Goal: Task Accomplishment & Management: Complete application form

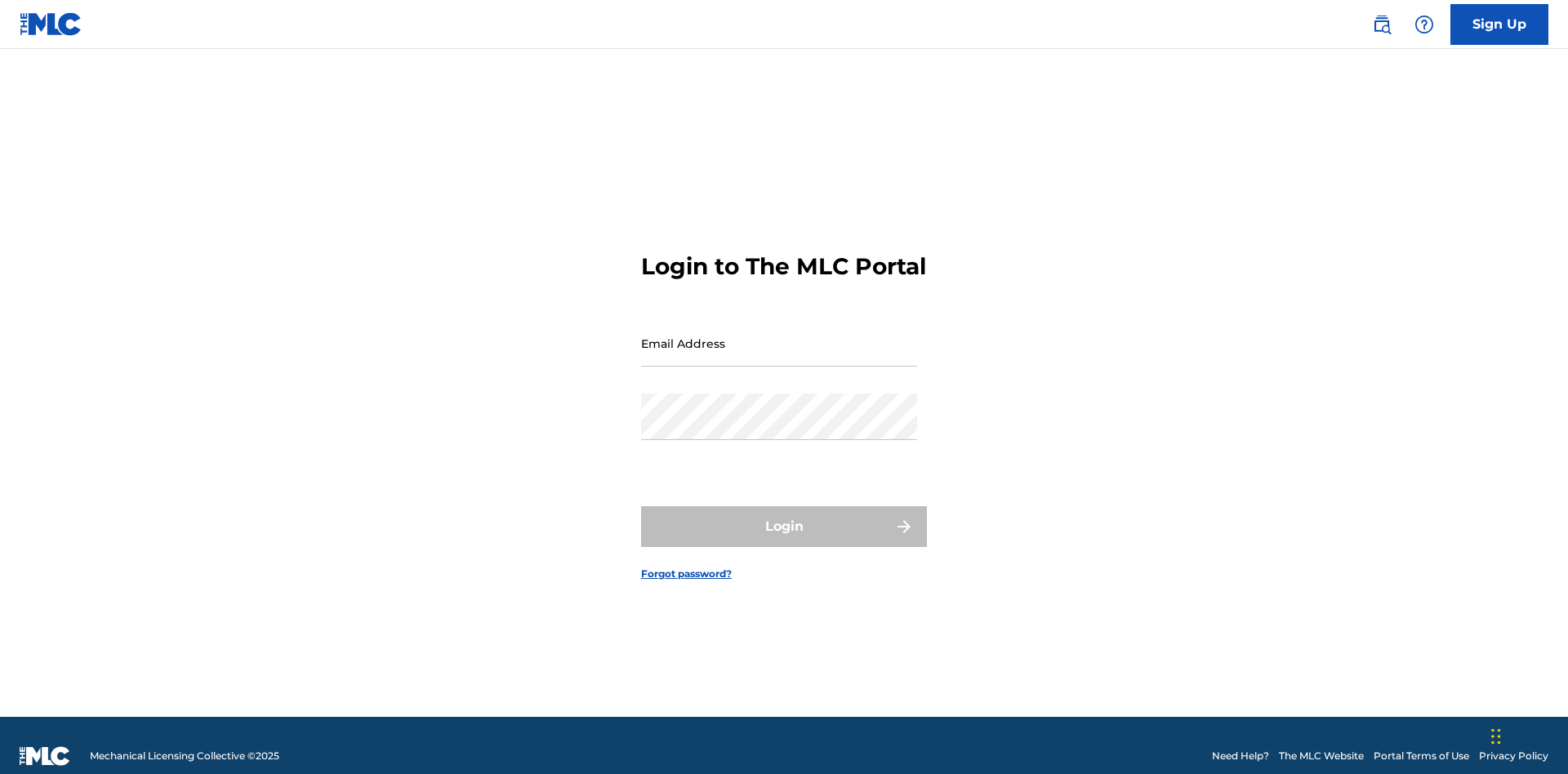
scroll to position [21, 0]
click at [779, 336] on input "Email Address" at bounding box center [779, 343] width 276 height 47
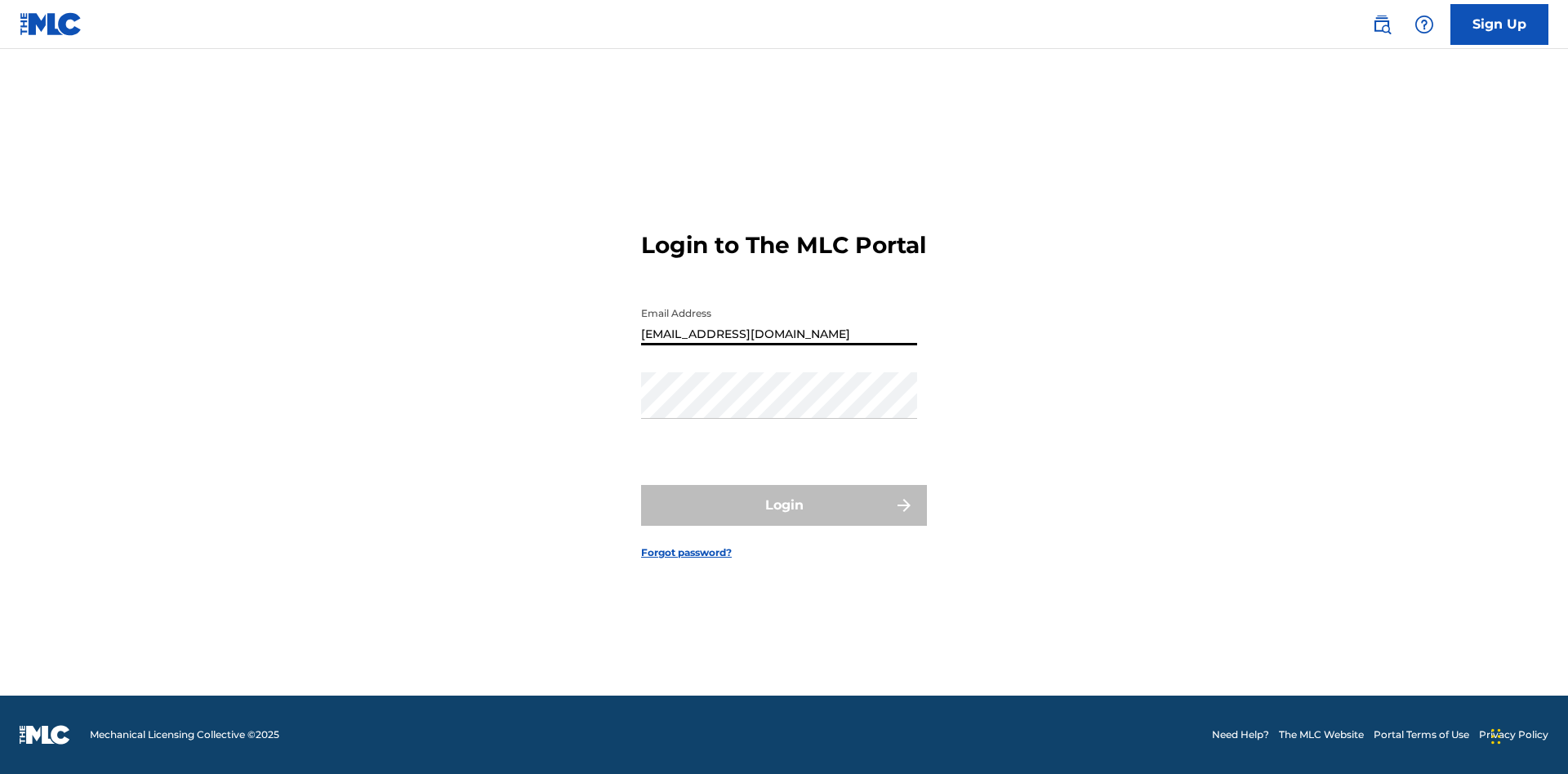
type input "[EMAIL_ADDRESS][DOMAIN_NAME]"
click at [784, 519] on button "Login" at bounding box center [784, 505] width 286 height 41
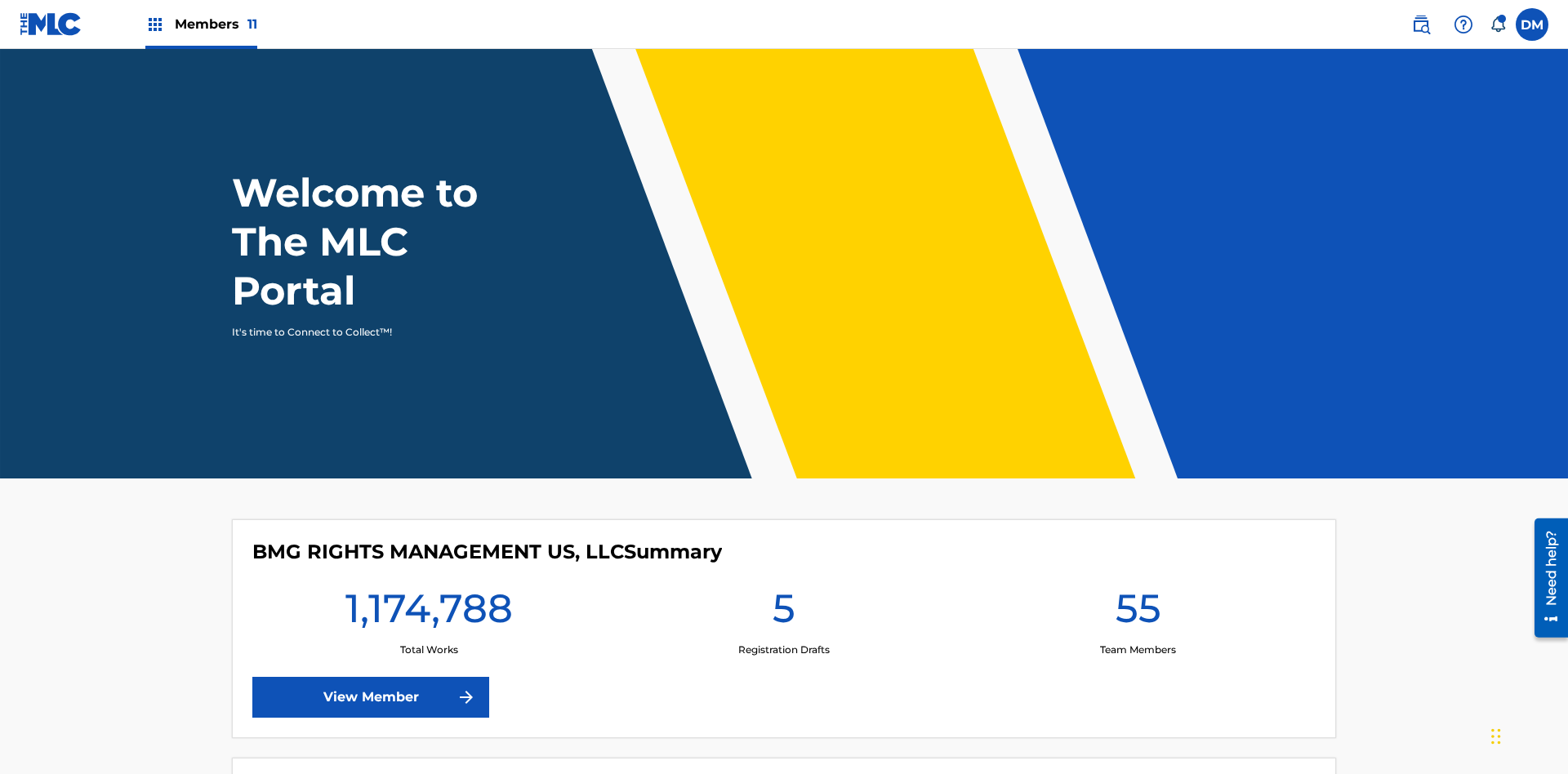
click at [201, 24] on span "Members 11" at bounding box center [216, 24] width 82 height 19
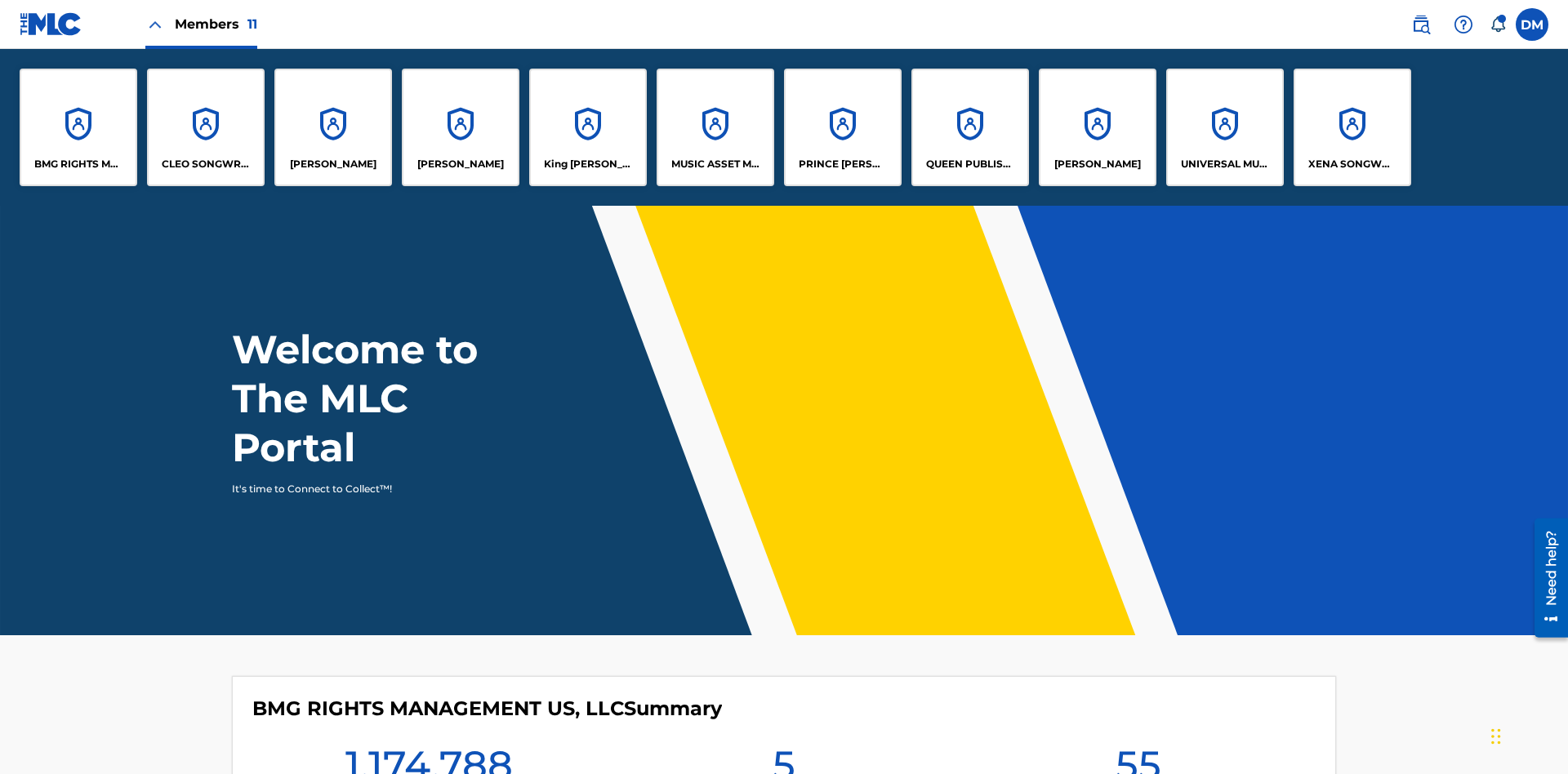
click at [587, 164] on p "King [PERSON_NAME]" at bounding box center [588, 164] width 89 height 15
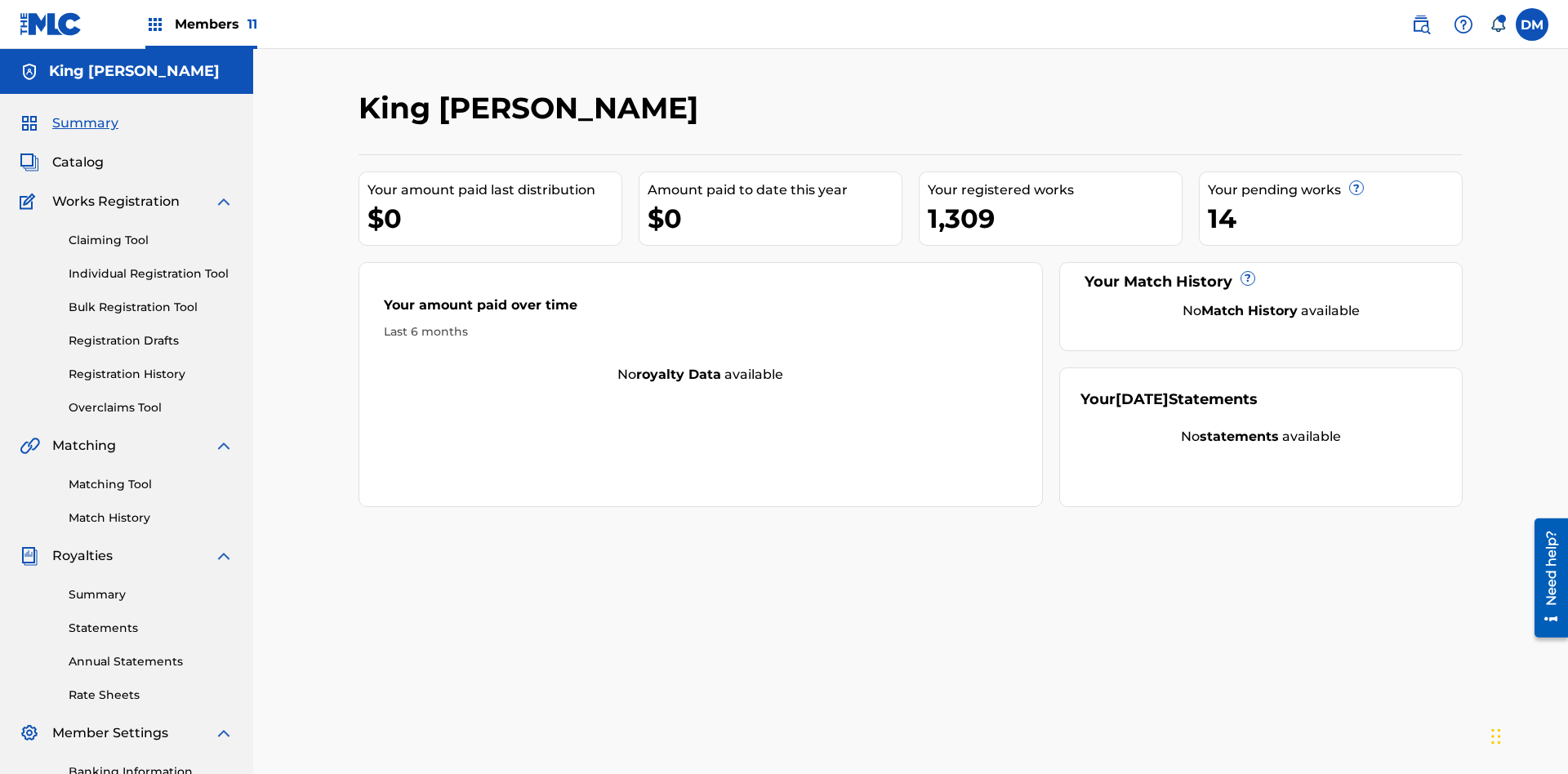
click at [151, 232] on link "Claiming Tool" at bounding box center [151, 240] width 165 height 17
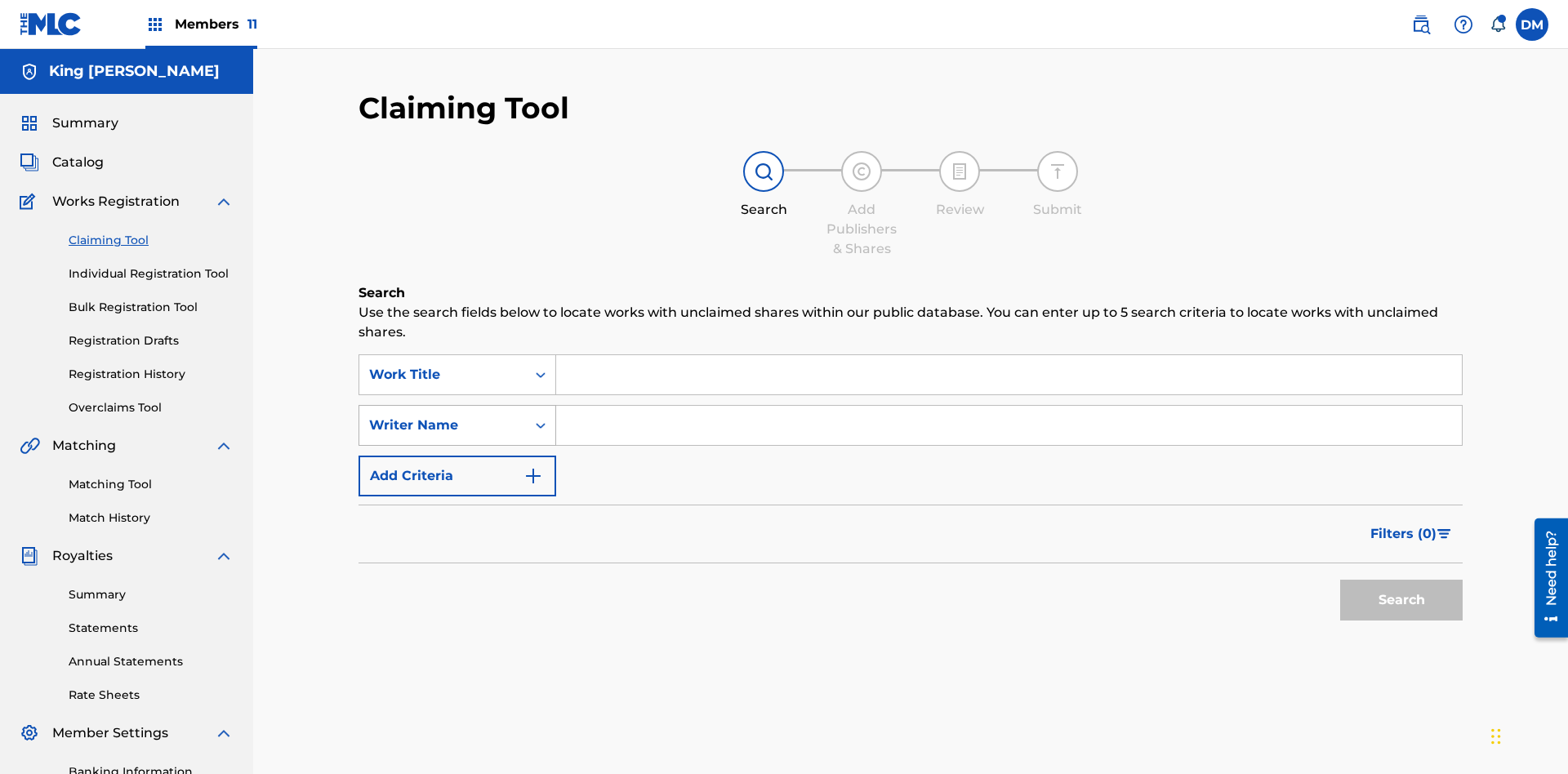
click at [443, 416] on div "Writer Name" at bounding box center [442, 426] width 147 height 20
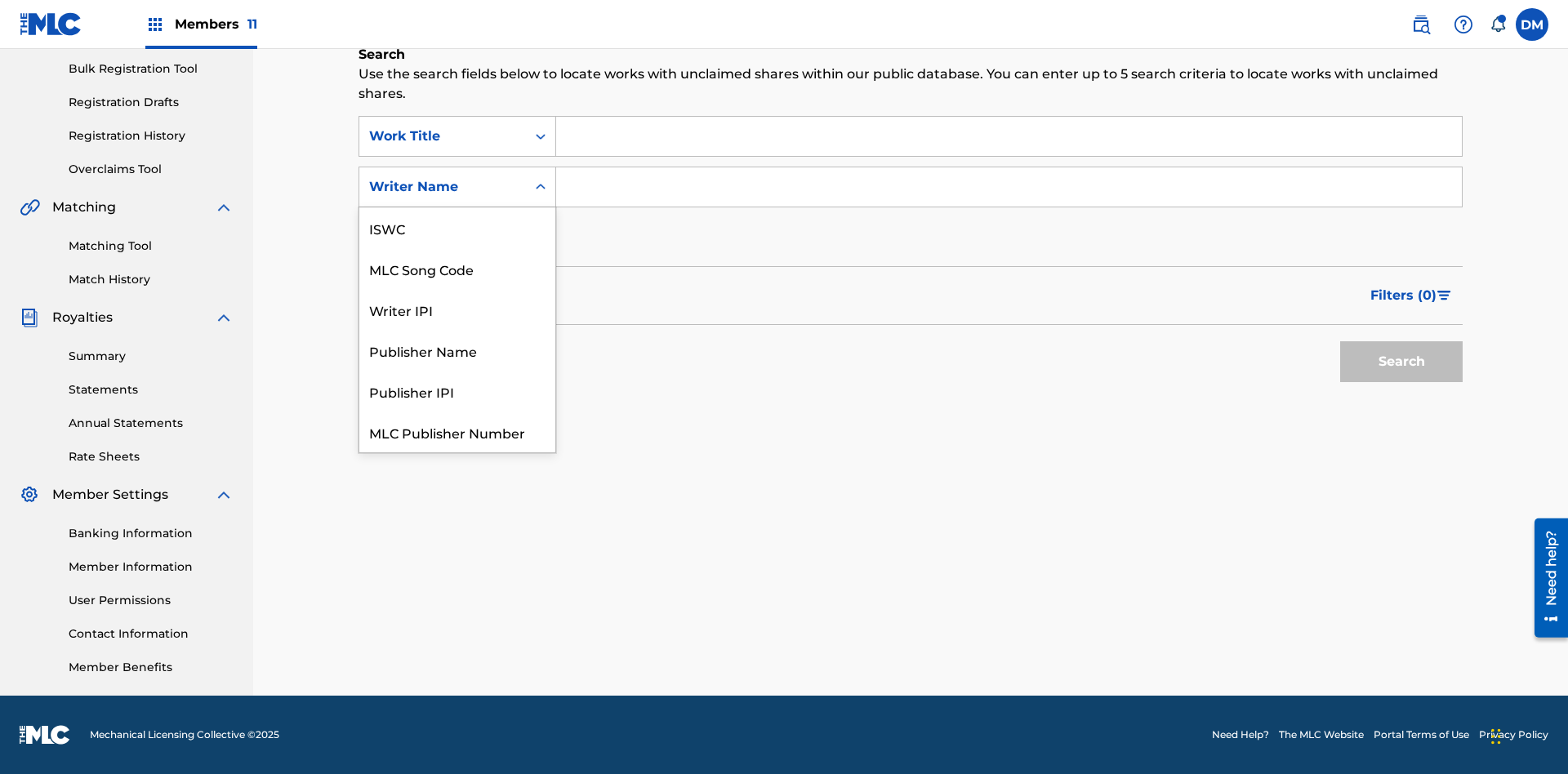
scroll to position [41, 0]
click at [457, 228] on div "MLC Song Code" at bounding box center [457, 227] width 196 height 41
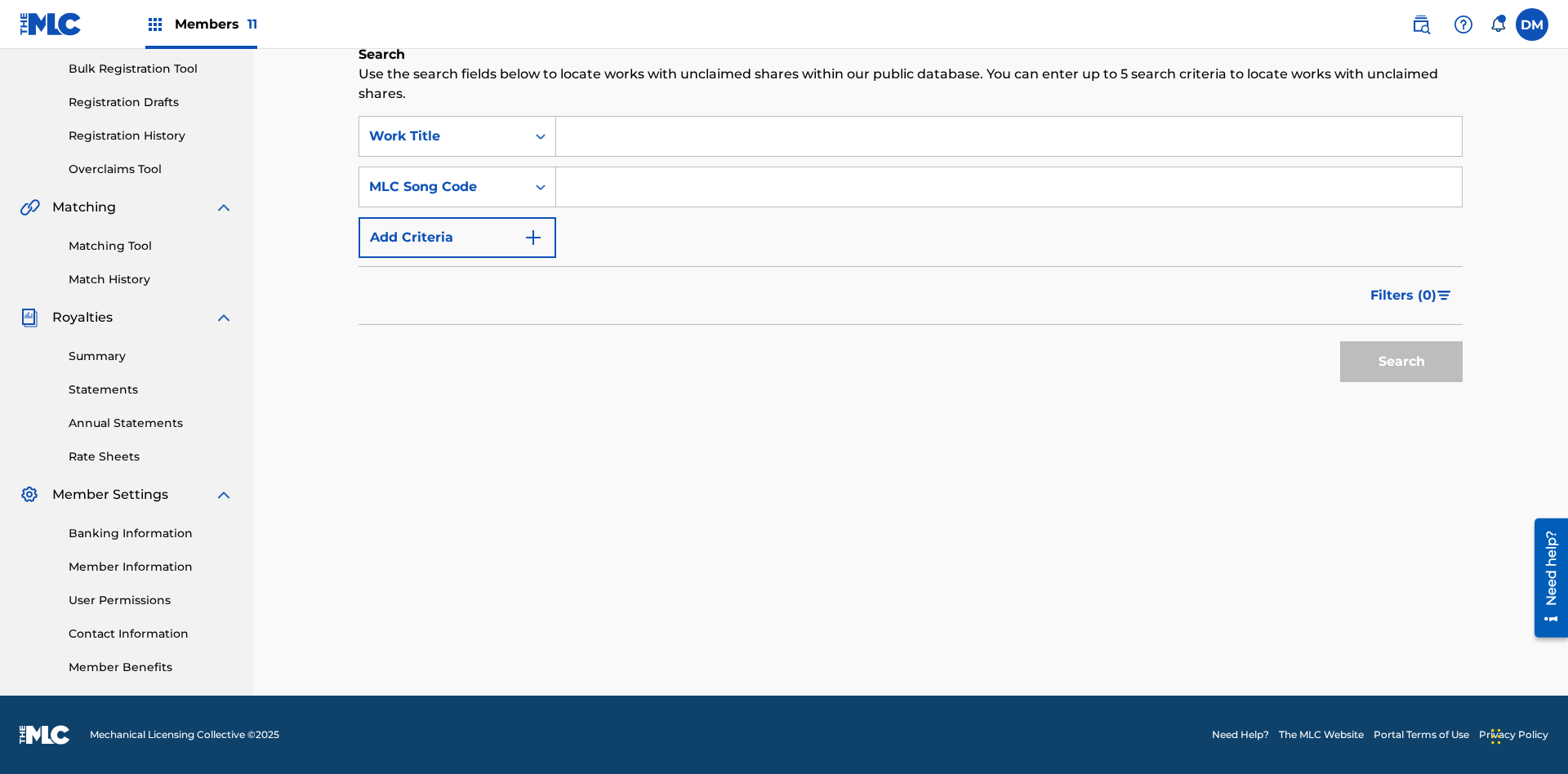
click at [1008, 136] on input "Search Form" at bounding box center [1009, 136] width 906 height 39
type input "NON-OWNED WORK TO CLAIM"
click at [1008, 187] on input "Search Form" at bounding box center [1009, 186] width 906 height 39
type input "RB0ZQR"
click at [1401, 362] on button "Search" at bounding box center [1401, 361] width 122 height 41
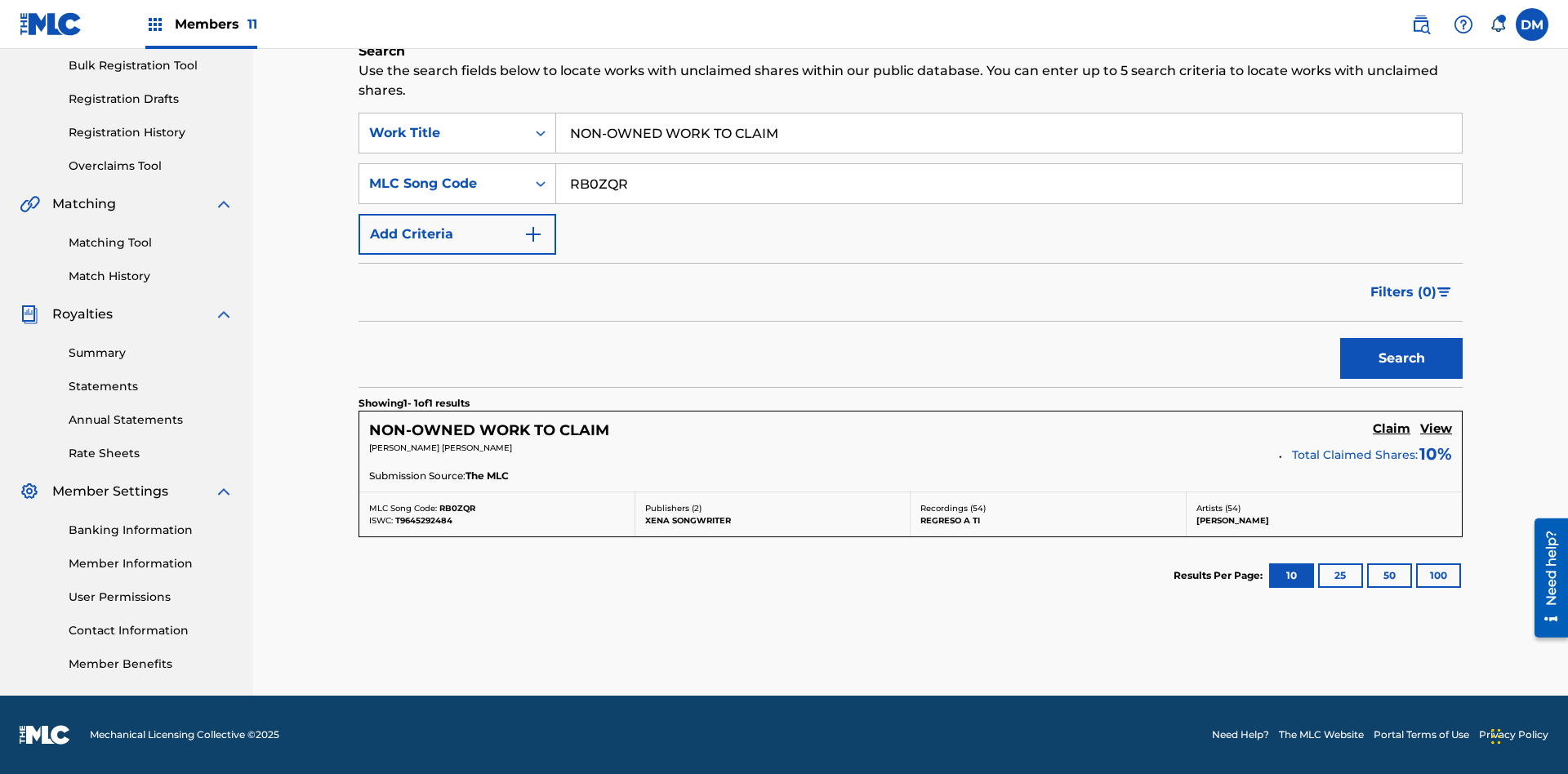
click at [1391, 429] on h5 "Claim" at bounding box center [1392, 429] width 38 height 16
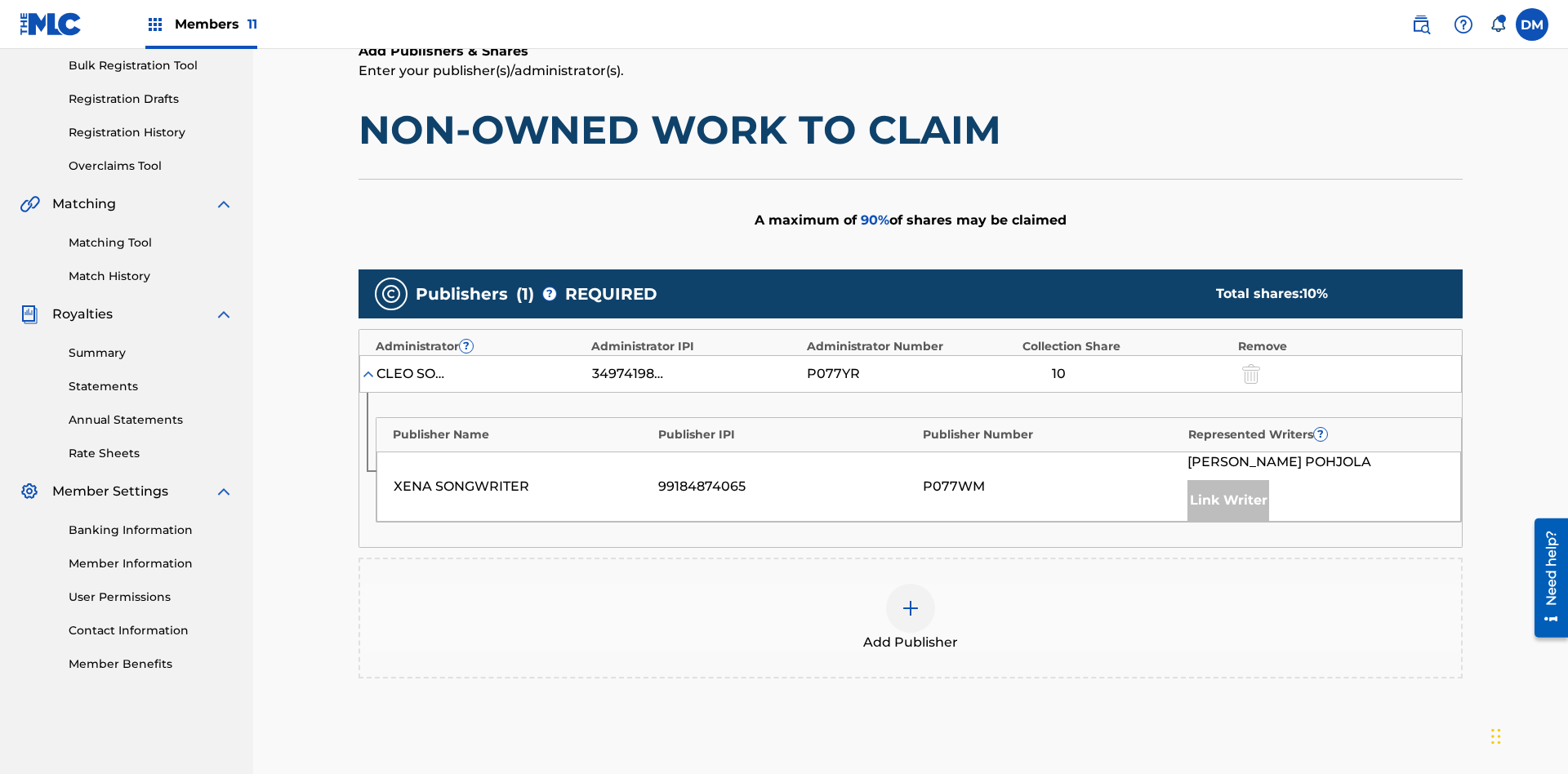
scroll to position [410, 0]
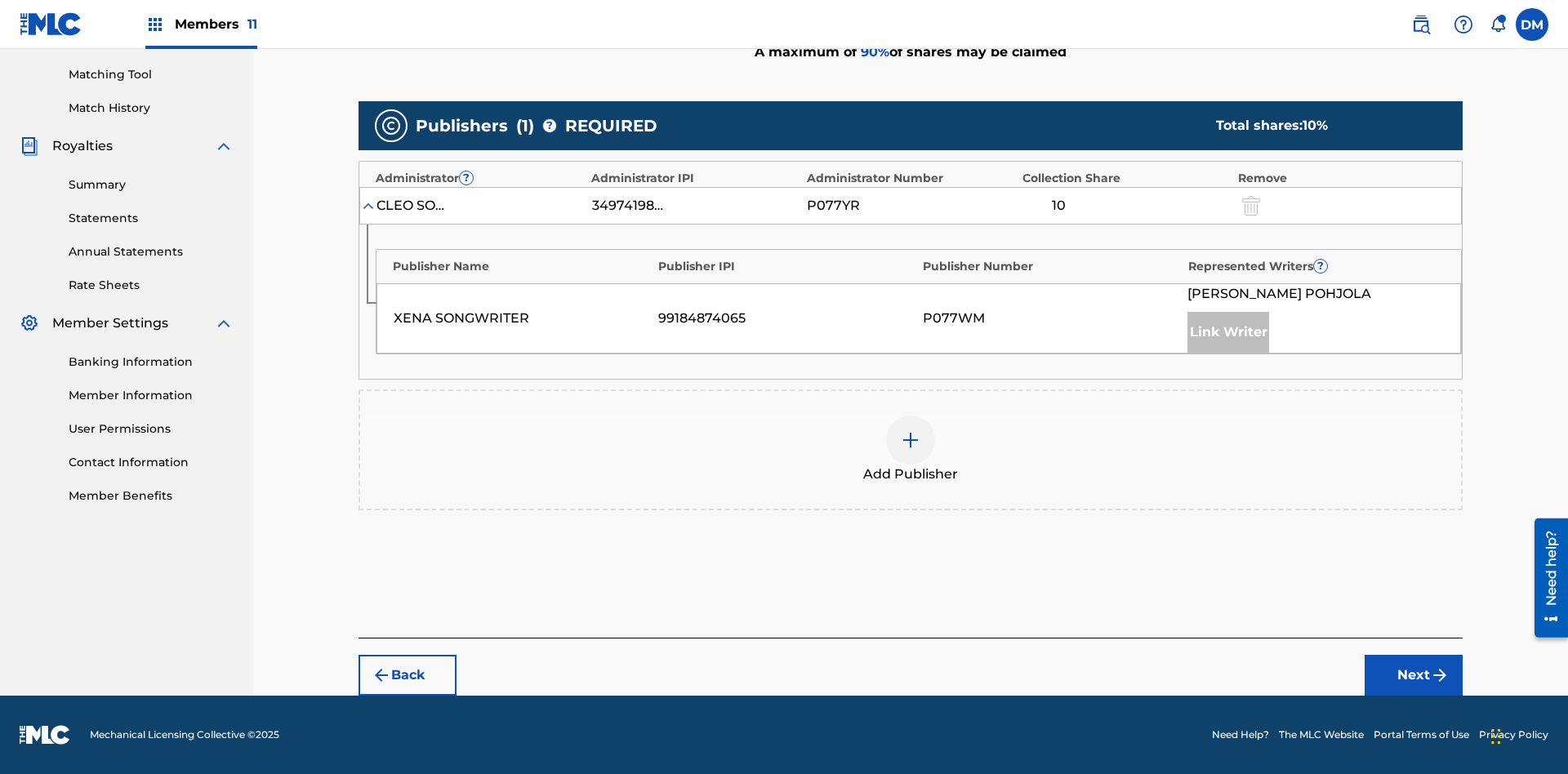
click at [1413, 675] on button "Next" at bounding box center [1413, 675] width 98 height 41
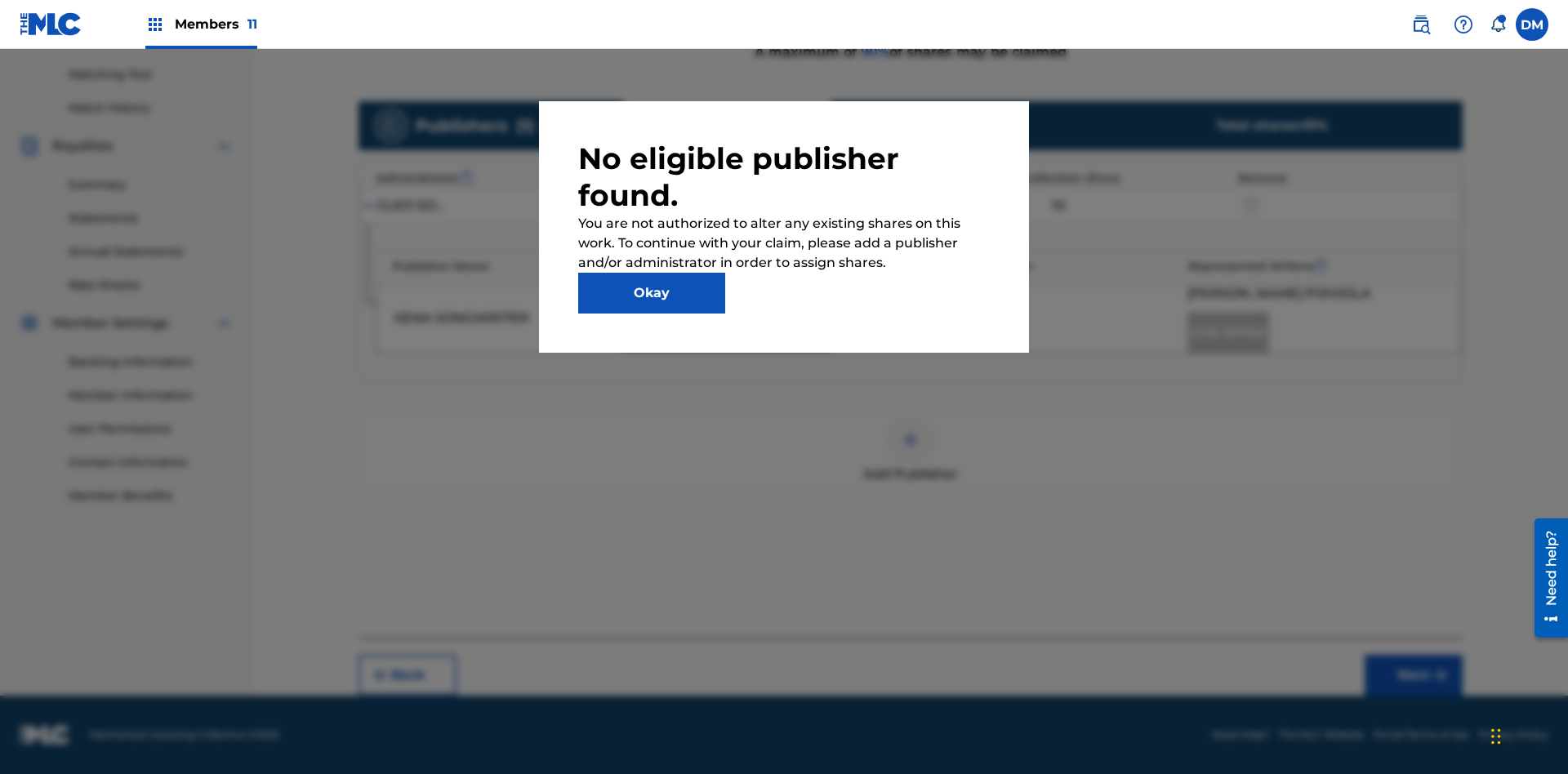
click at [652, 293] on button "Okay" at bounding box center [651, 293] width 147 height 41
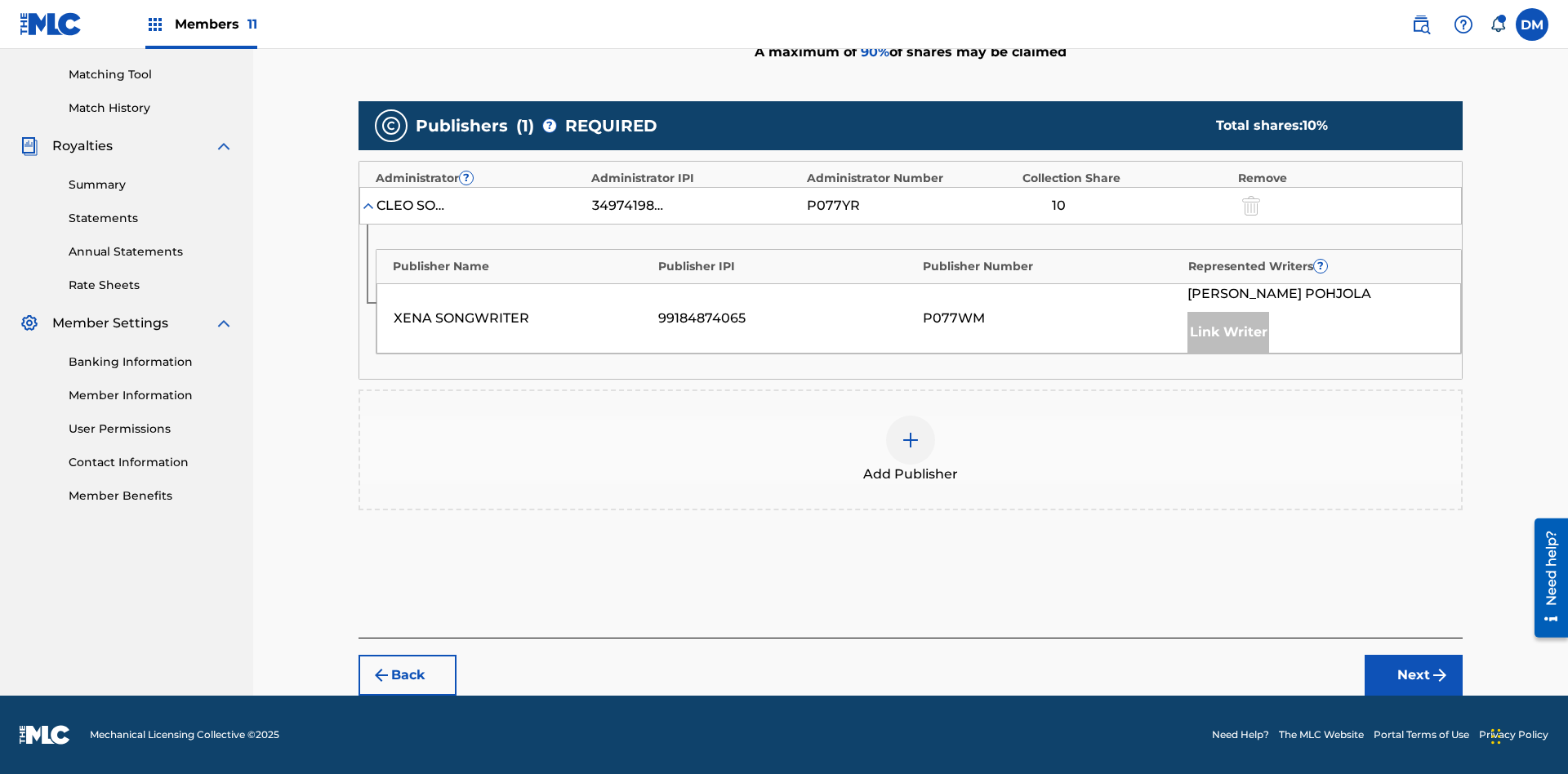
click at [910, 440] on img at bounding box center [911, 440] width 20 height 20
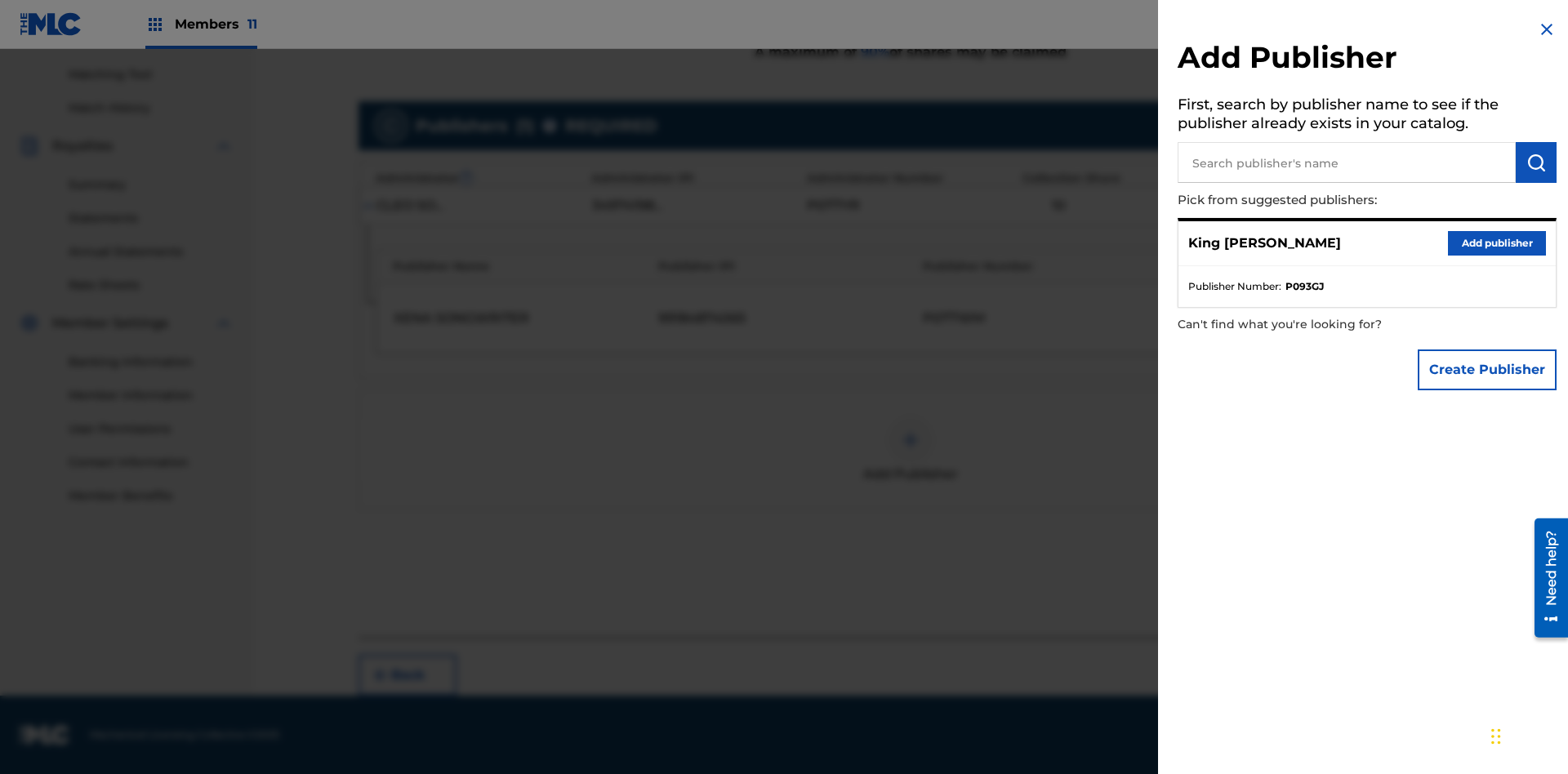
click at [1346, 162] on input "text" at bounding box center [1346, 162] width 338 height 41
type input "Test2025.08.18.05.36.06"
click at [1536, 162] on img "submit" at bounding box center [1536, 163] width 20 height 20
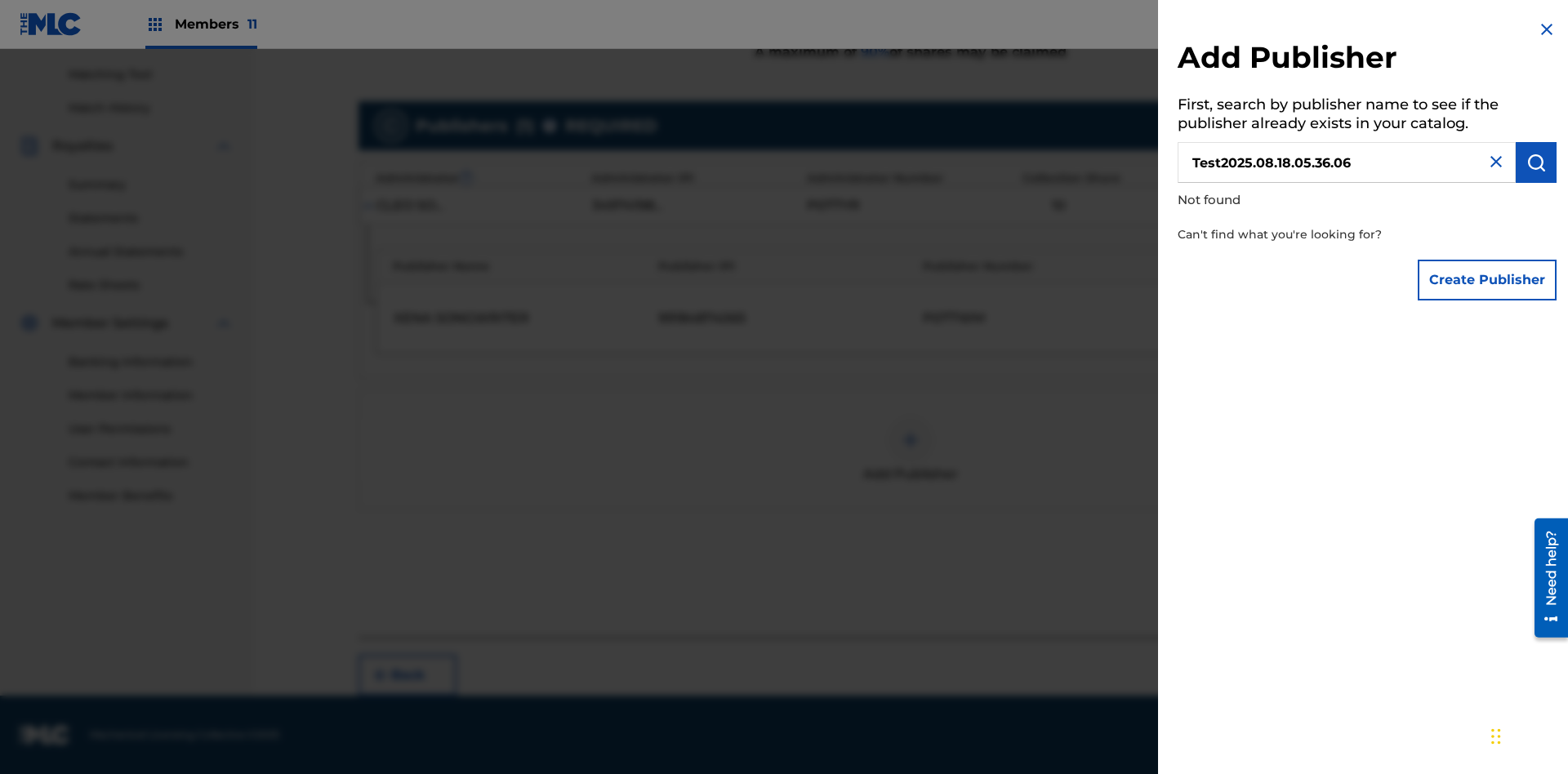
click at [1488, 279] on button "Create Publisher" at bounding box center [1487, 280] width 139 height 41
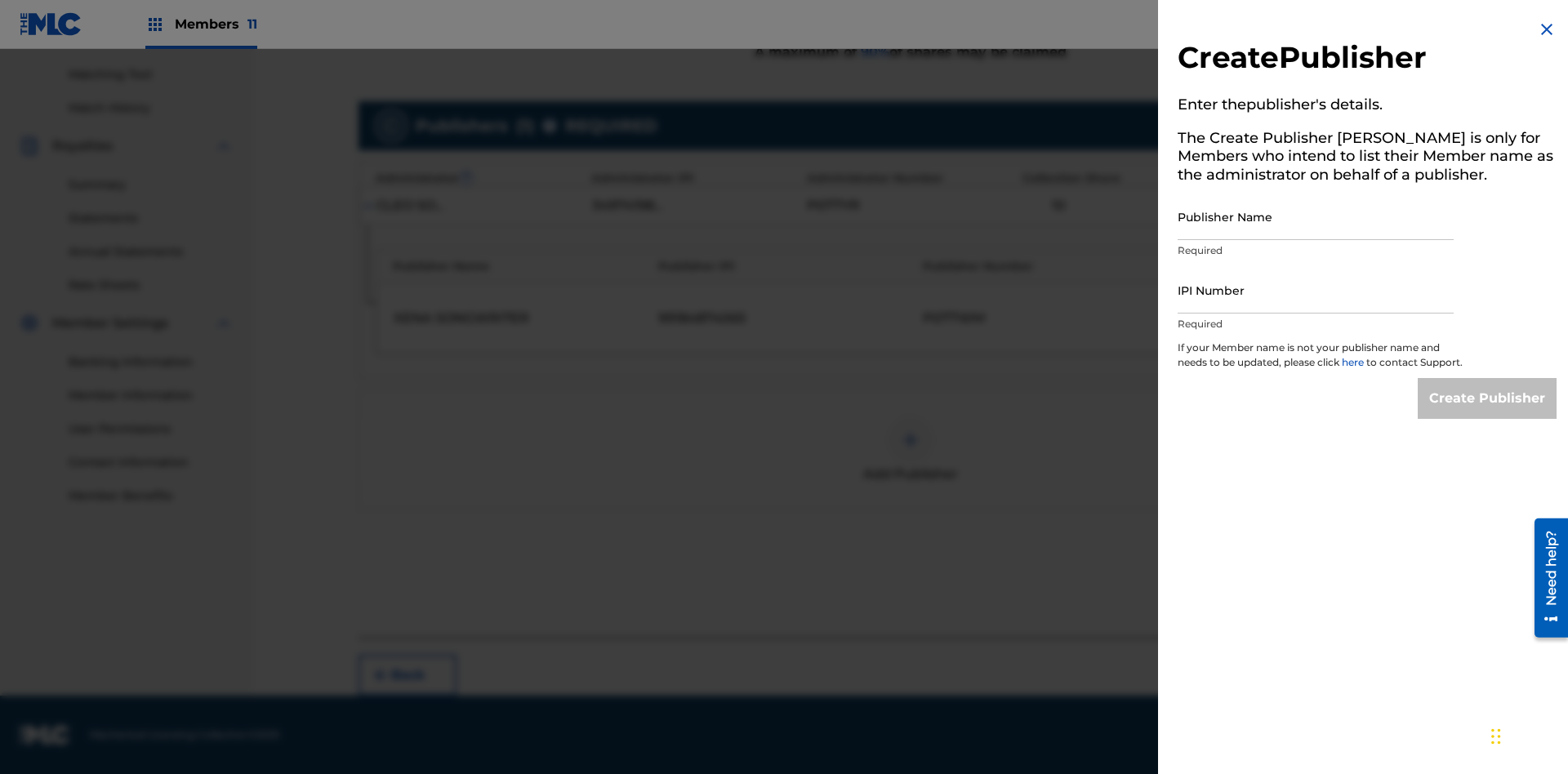
click at [1315, 216] on input "Publisher Name" at bounding box center [1315, 217] width 276 height 47
type input "Test2025.08.18.05.36.09"
click at [1315, 290] on input "IPI Number" at bounding box center [1315, 290] width 276 height 47
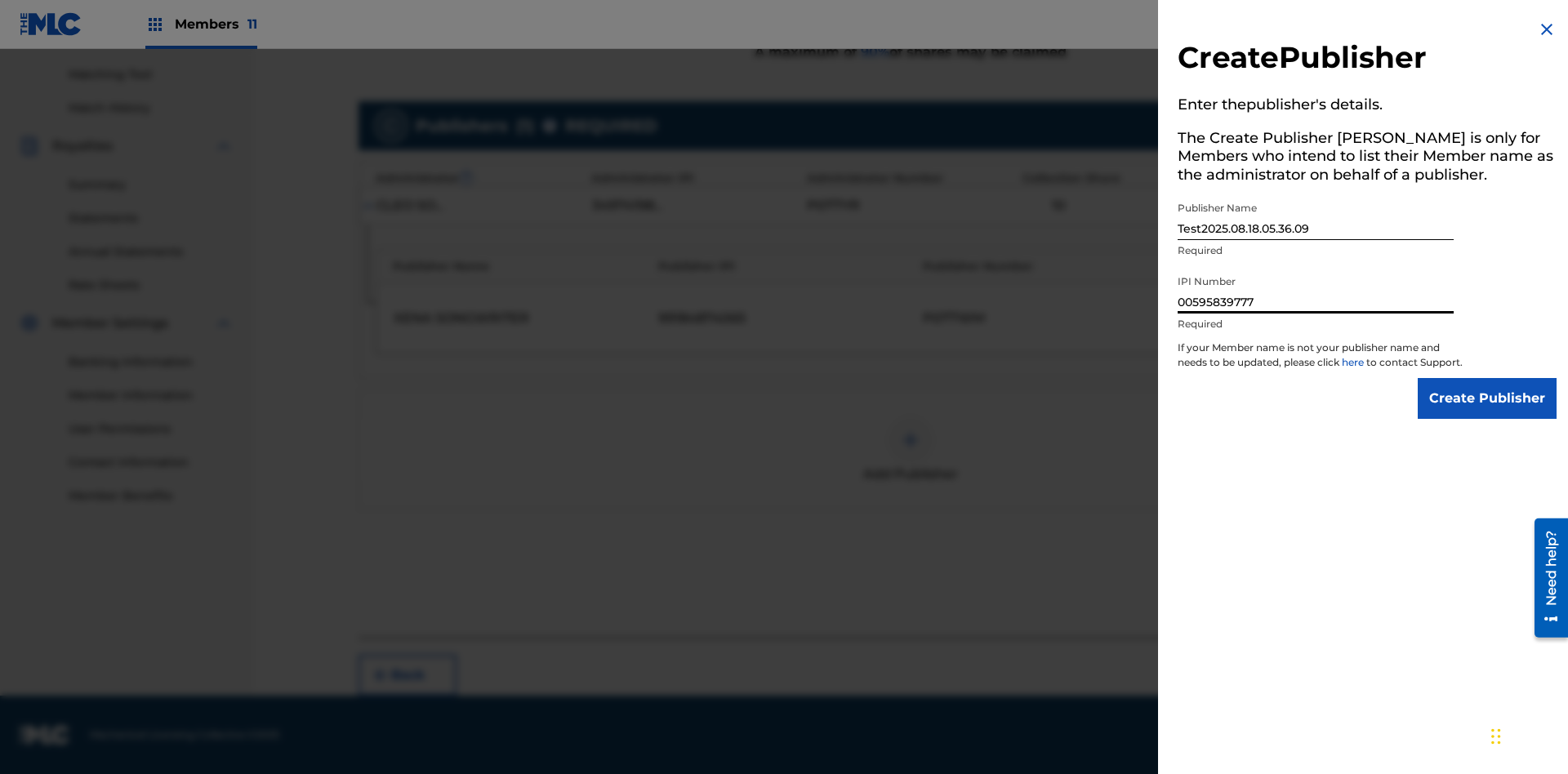
click at [1488, 413] on input "Create Publisher" at bounding box center [1487, 398] width 139 height 41
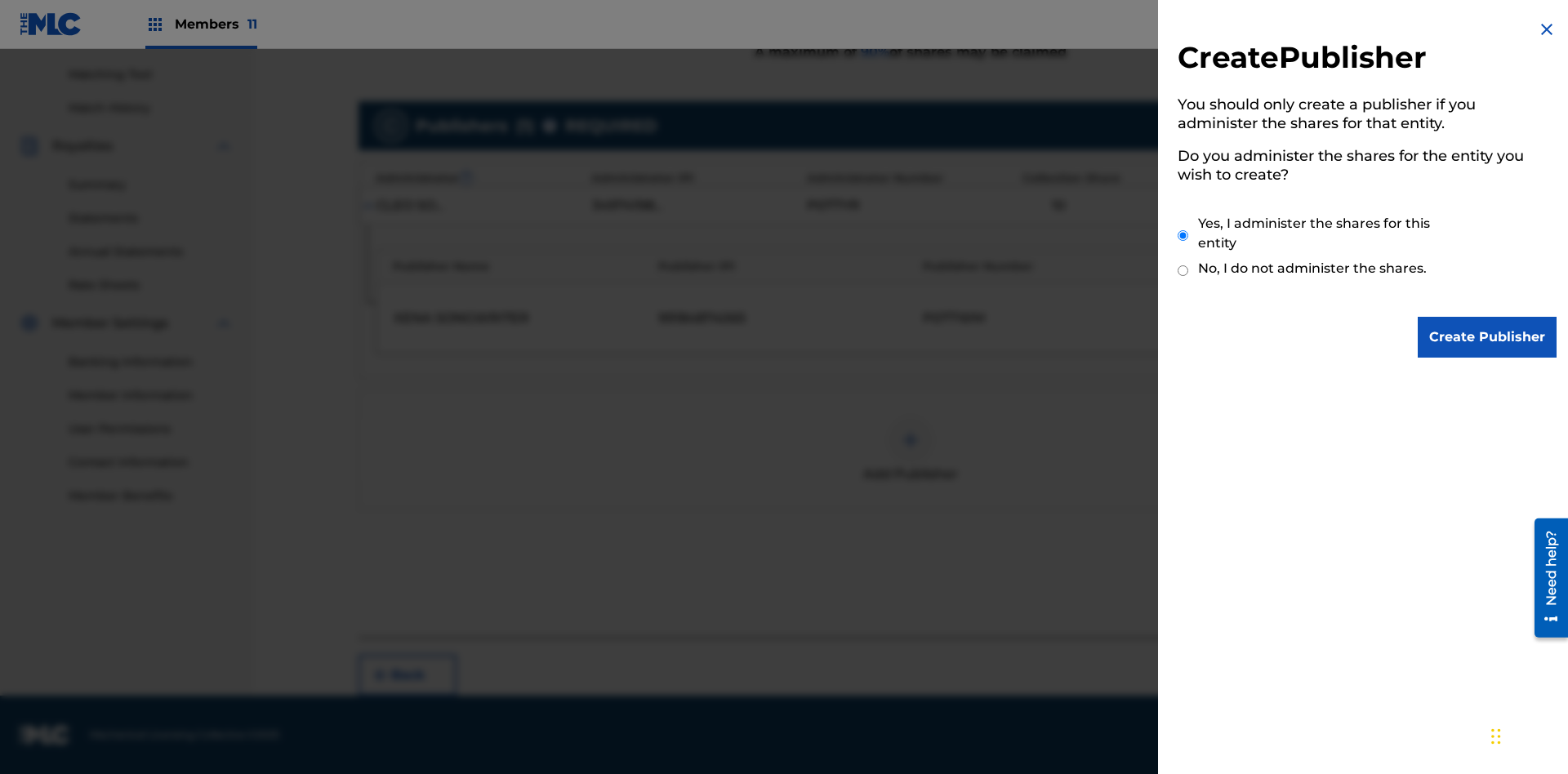
click at [1183, 235] on input "Yes, I administer the shares for this entity" at bounding box center [1182, 235] width 11 height 35
click at [1488, 337] on input "Create Publisher" at bounding box center [1487, 337] width 139 height 41
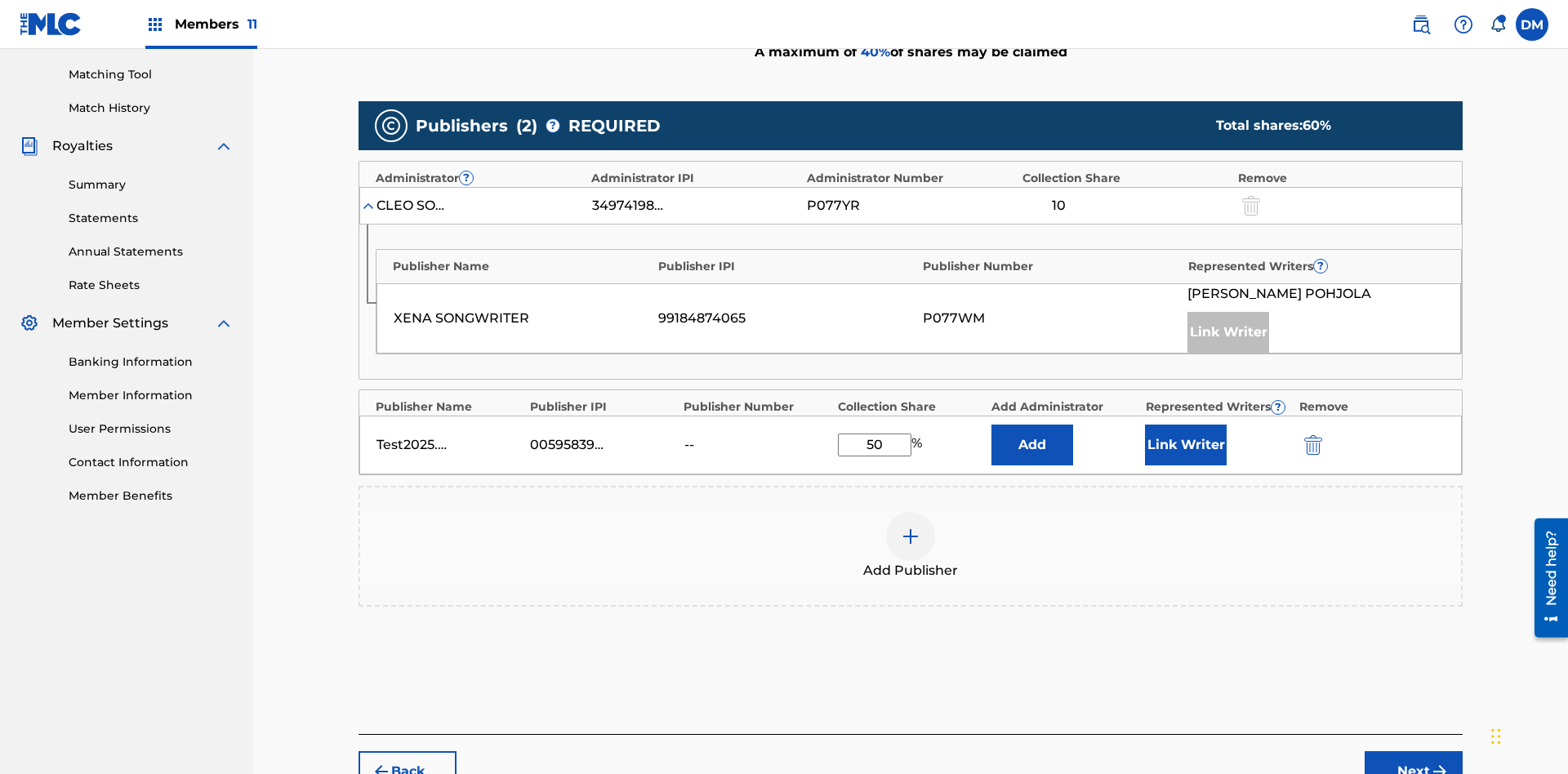
scroll to position [506, 0]
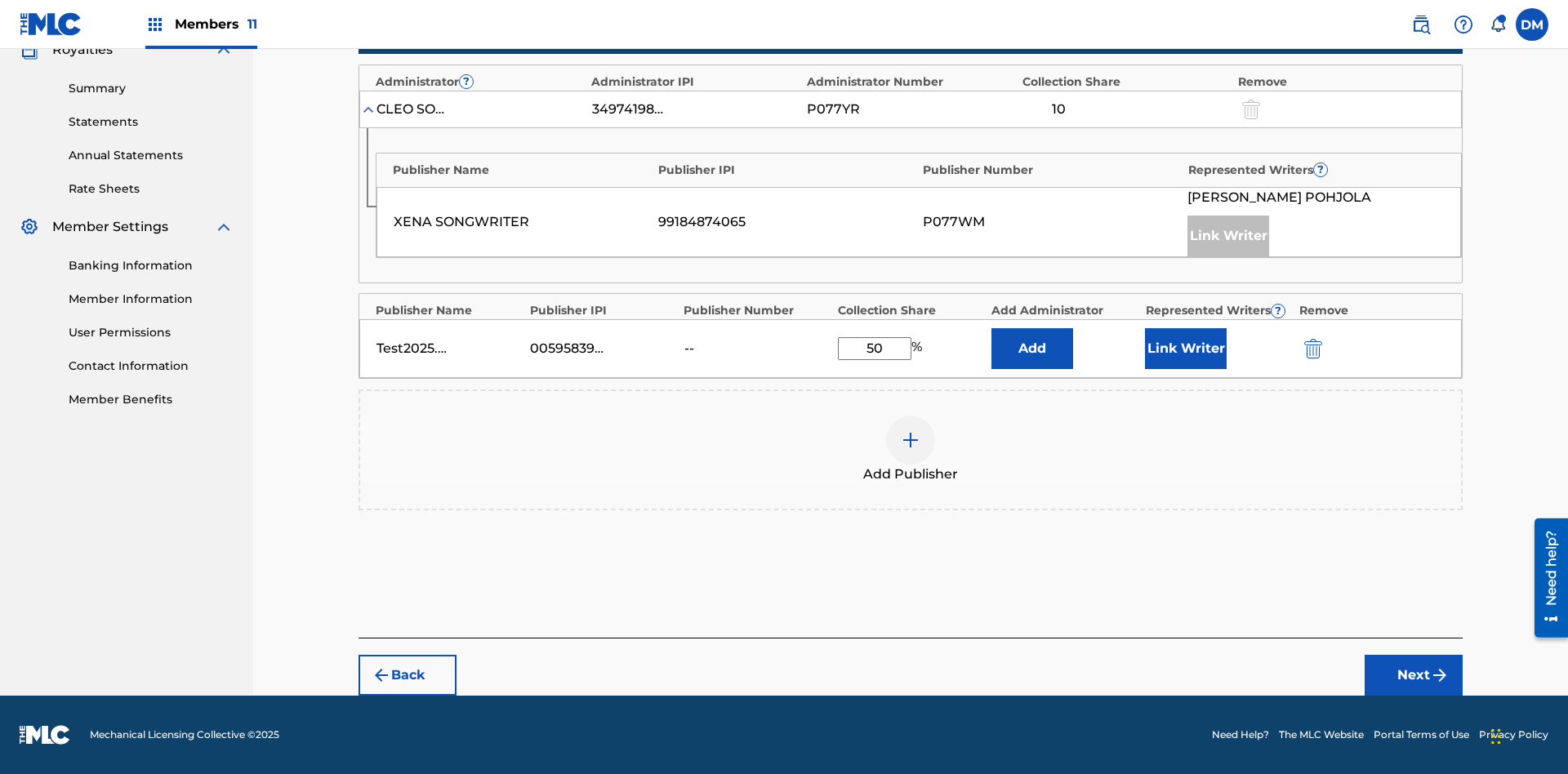
type input "50"
click at [1186, 349] on button "Link Writer" at bounding box center [1186, 348] width 82 height 41
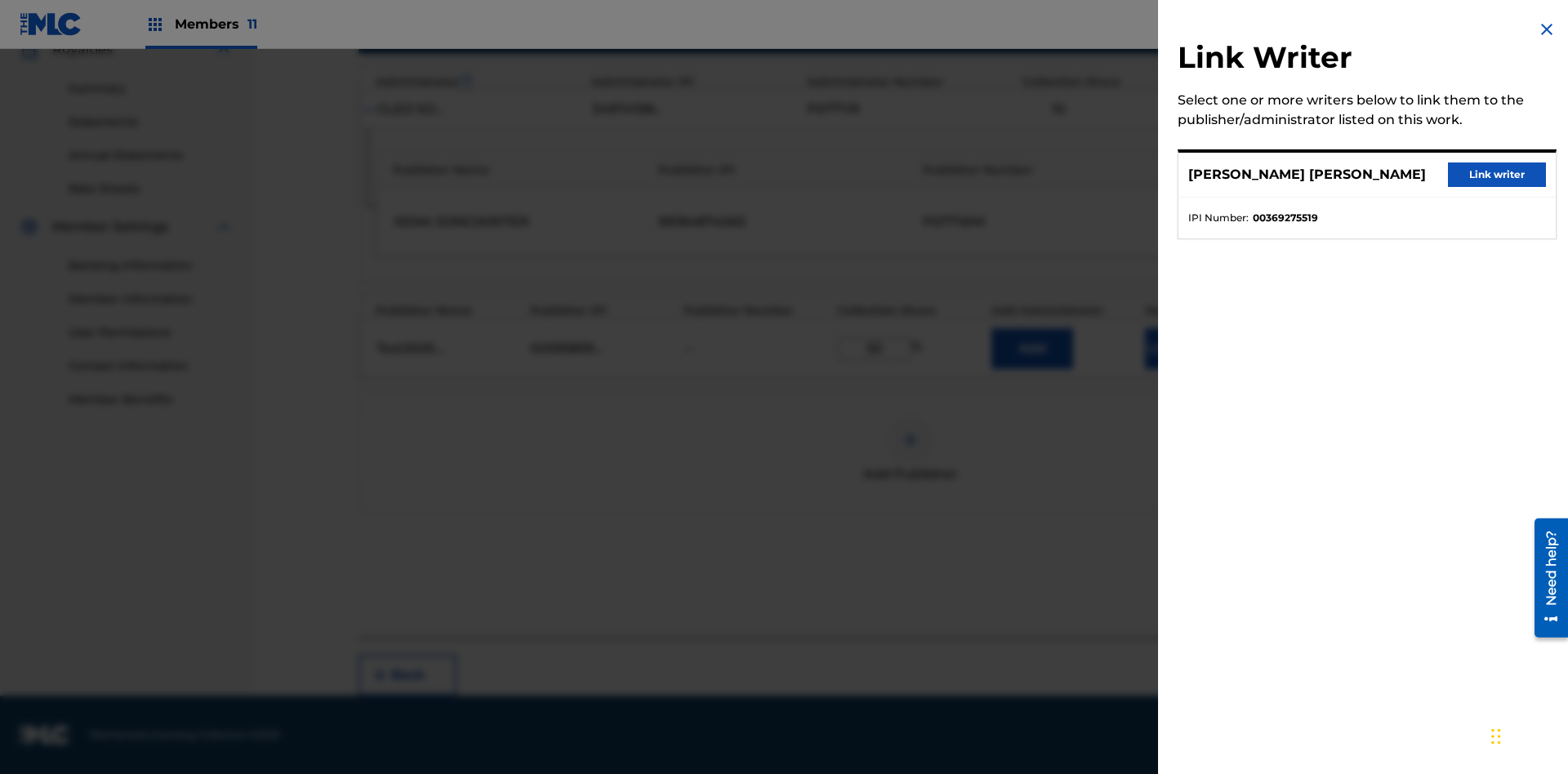
click at [1497, 175] on button "Link writer" at bounding box center [1497, 174] width 98 height 24
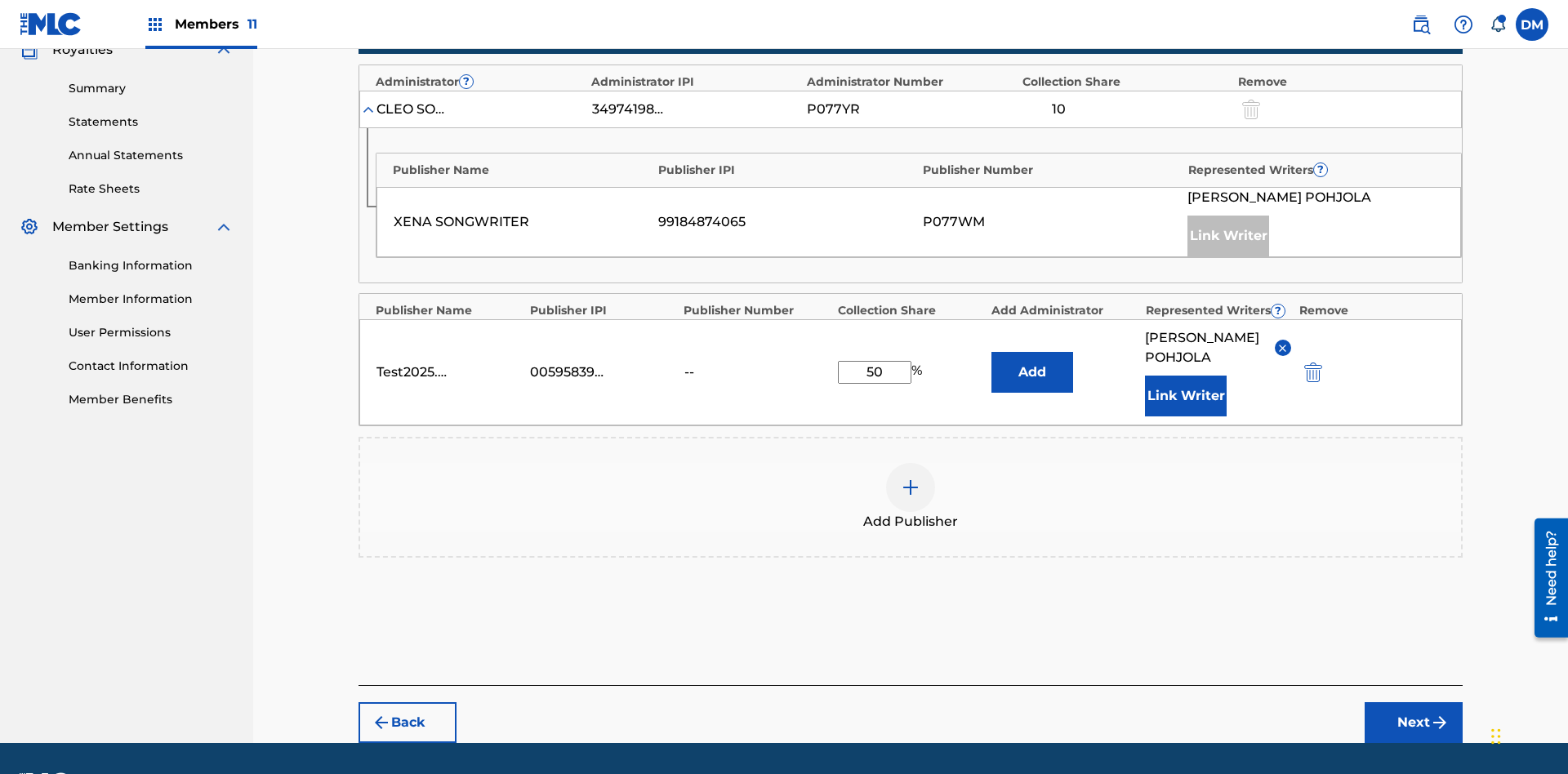
click at [1186, 376] on button "Link Writer" at bounding box center [1186, 396] width 82 height 41
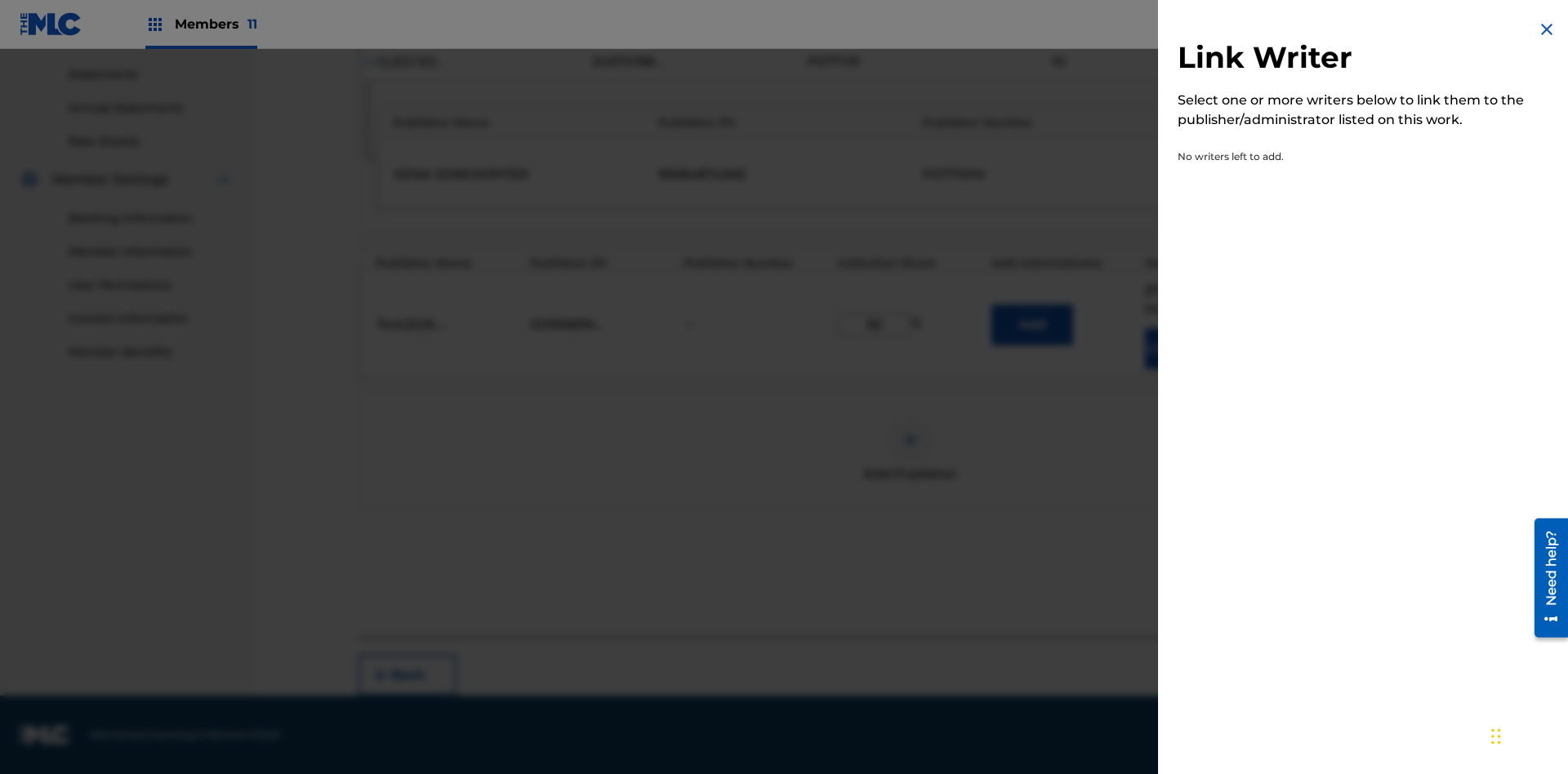
click at [1547, 29] on img at bounding box center [1547, 30] width 20 height 20
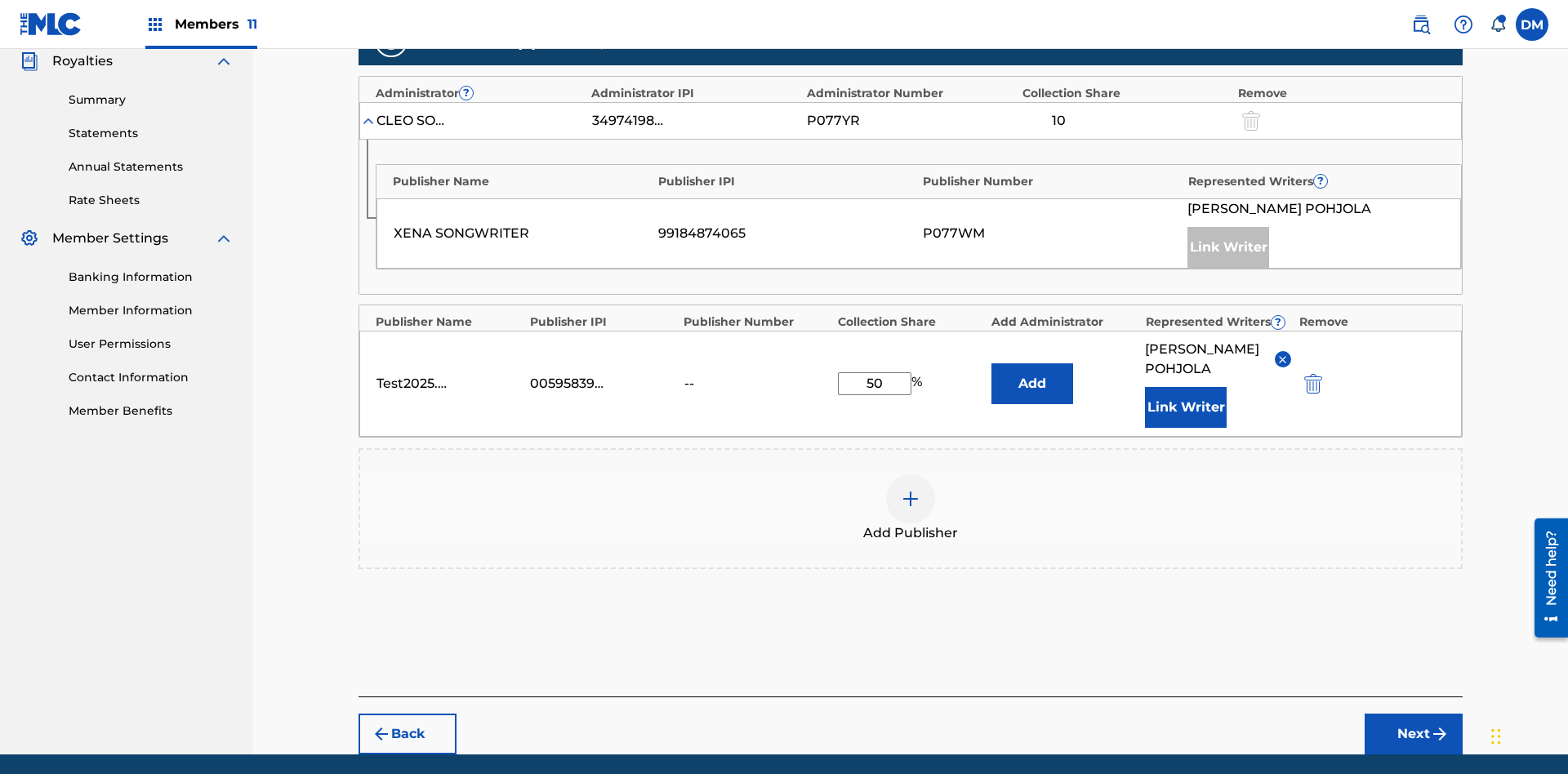
scroll to position [573, 0]
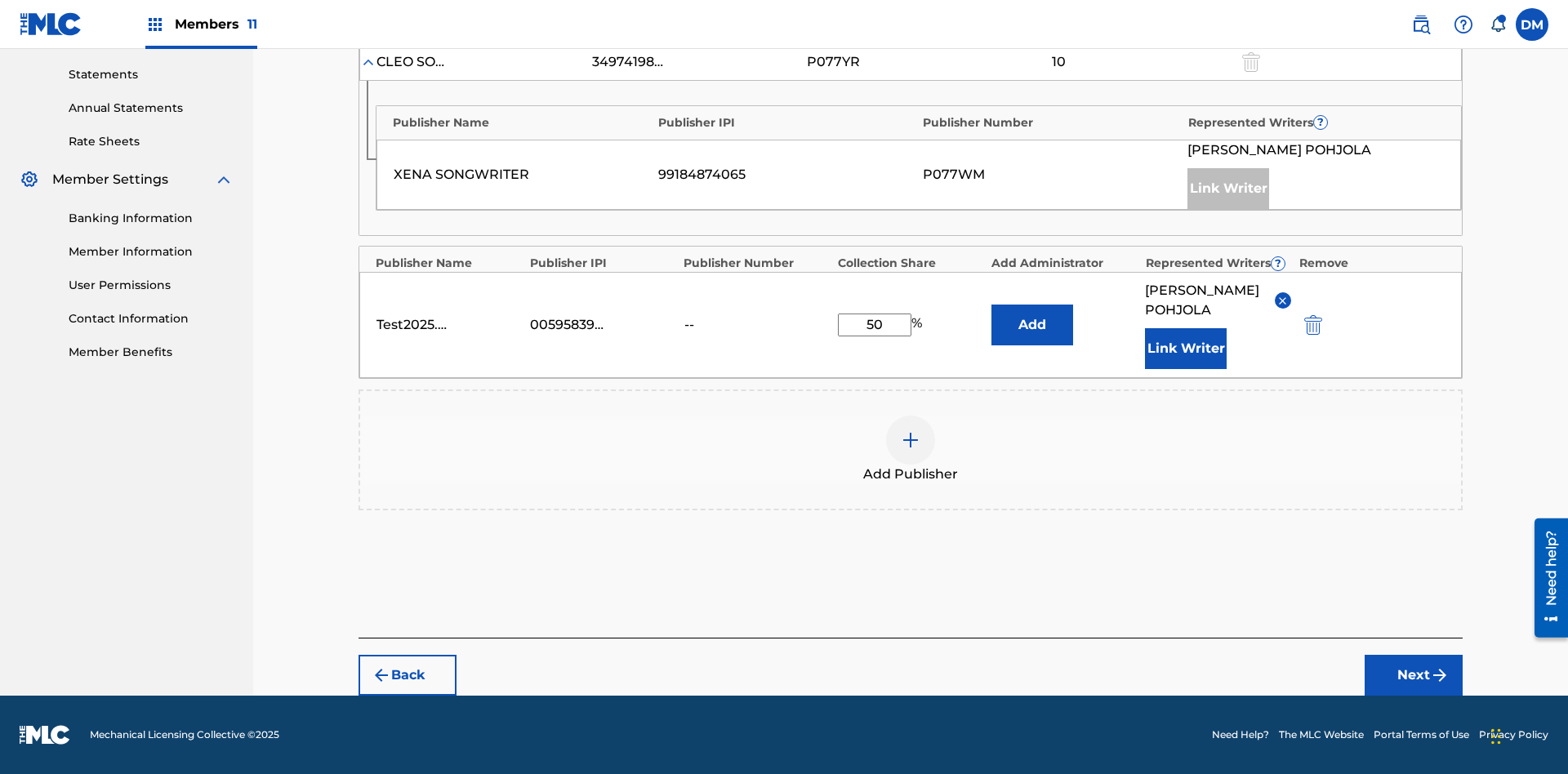
click at [1032, 315] on button "Add" at bounding box center [1032, 325] width 82 height 41
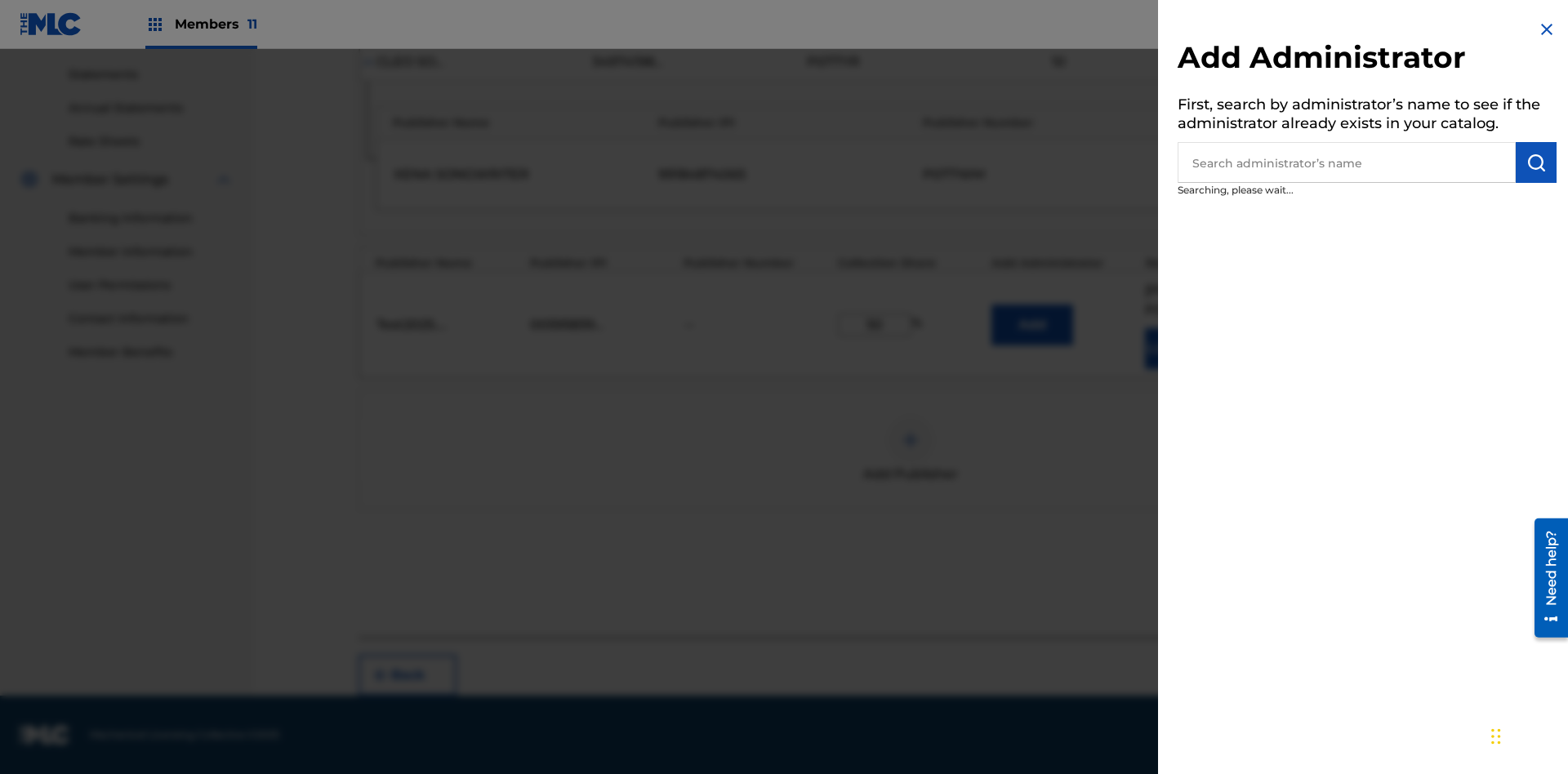
click at [1346, 162] on input "text" at bounding box center [1346, 162] width 338 height 41
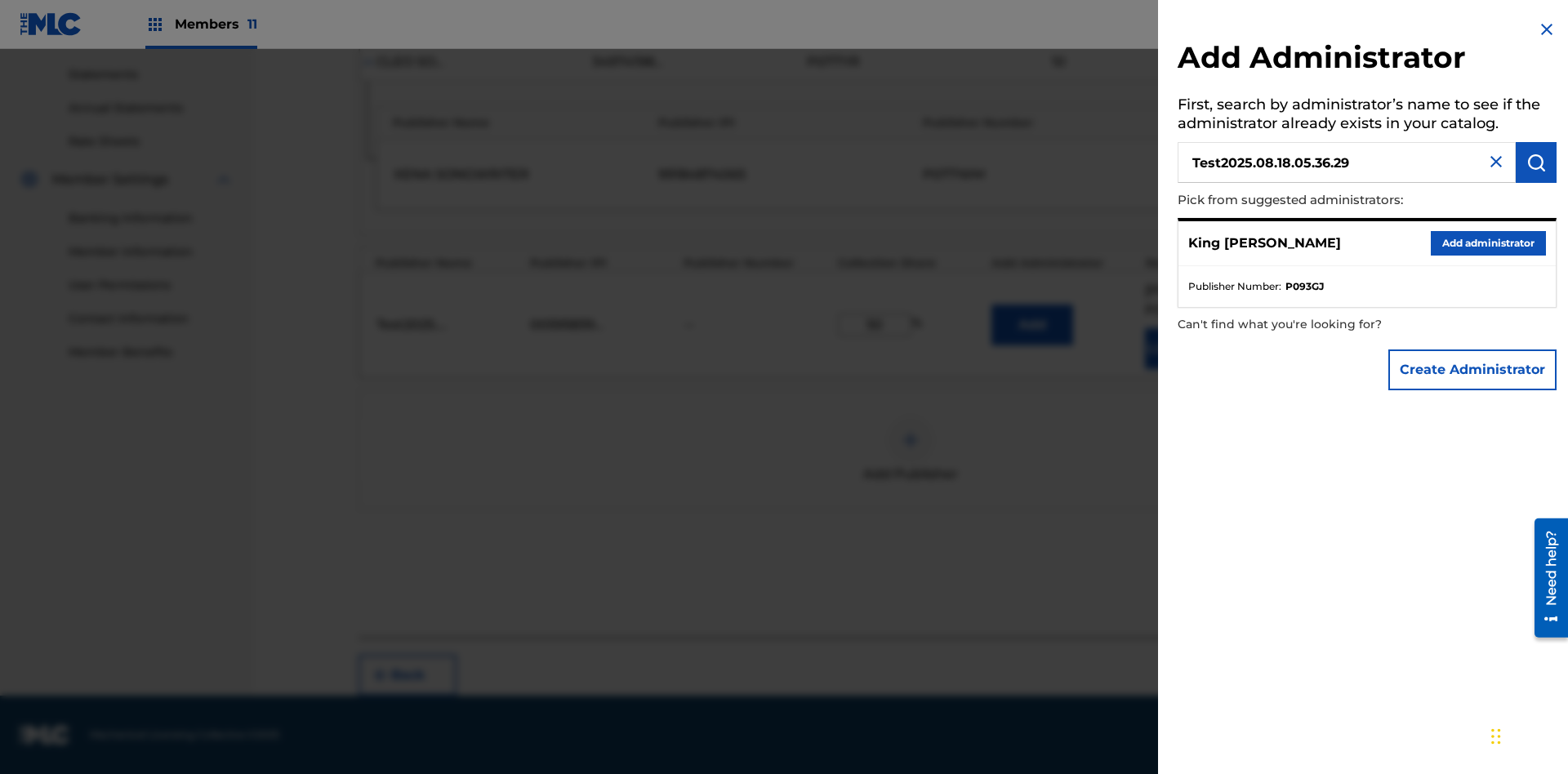
type input "Test2025.08.18.05.36.29"
click at [1536, 162] on img "submit" at bounding box center [1536, 163] width 20 height 20
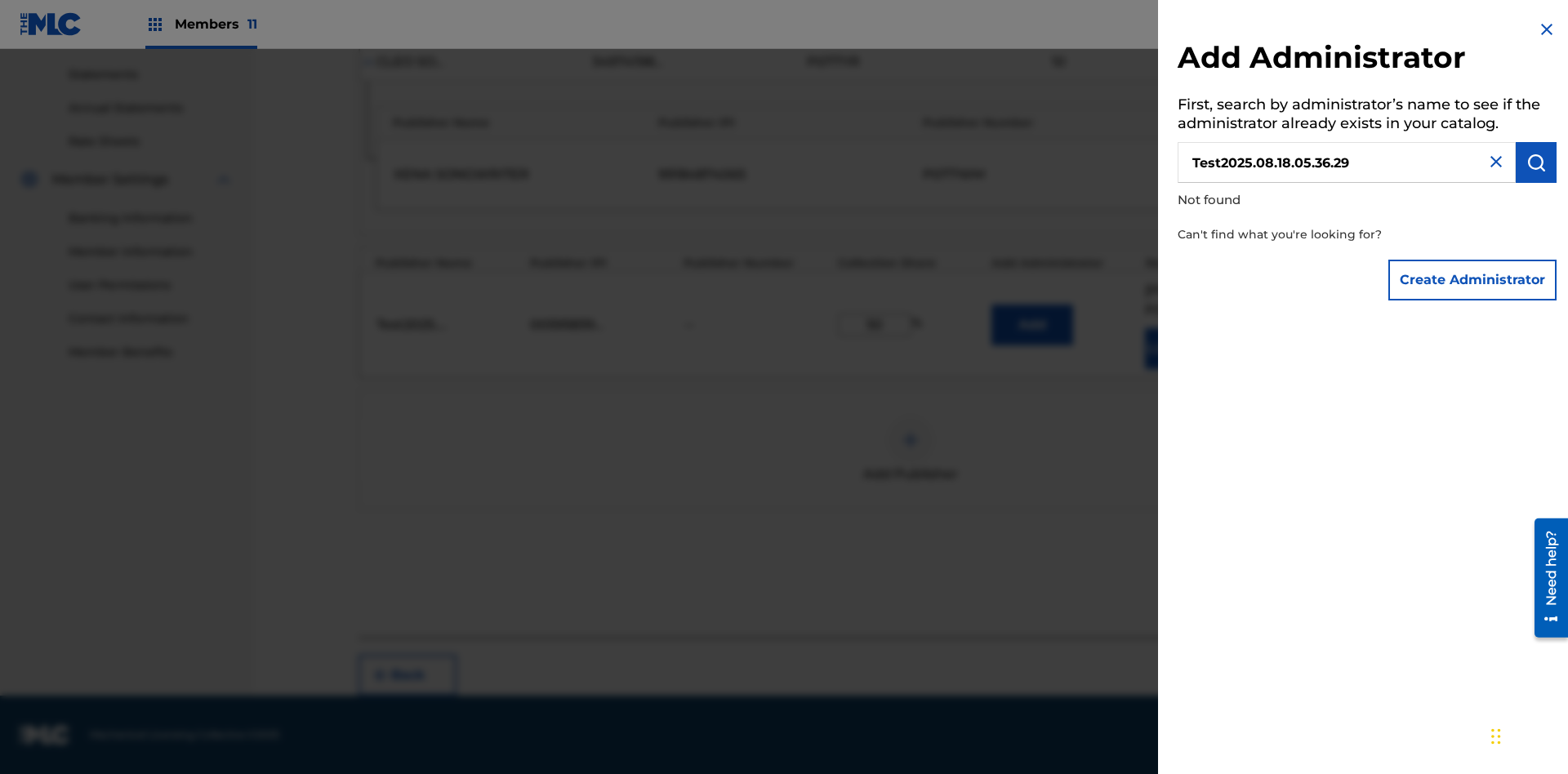
click at [1473, 279] on button "Create Administrator" at bounding box center [1472, 280] width 168 height 41
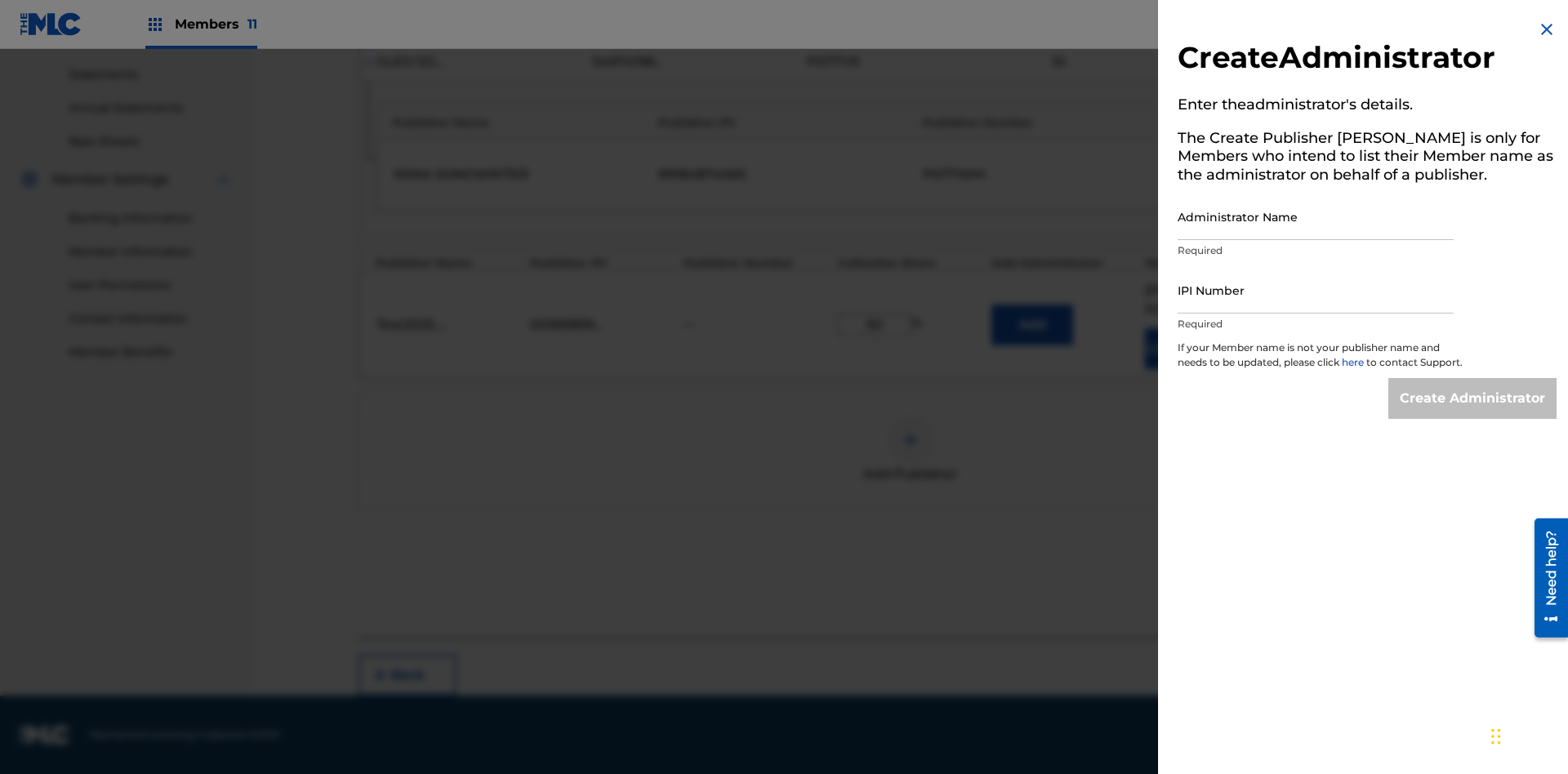
click at [1315, 216] on input "Administrator Name" at bounding box center [1315, 217] width 276 height 47
type input "Test2025.08.18.05.36.33"
click at [1315, 290] on input "IPI Number" at bounding box center [1315, 290] width 276 height 47
type input "00595839777"
click at [1473, 413] on input "Create Administrator" at bounding box center [1472, 398] width 168 height 41
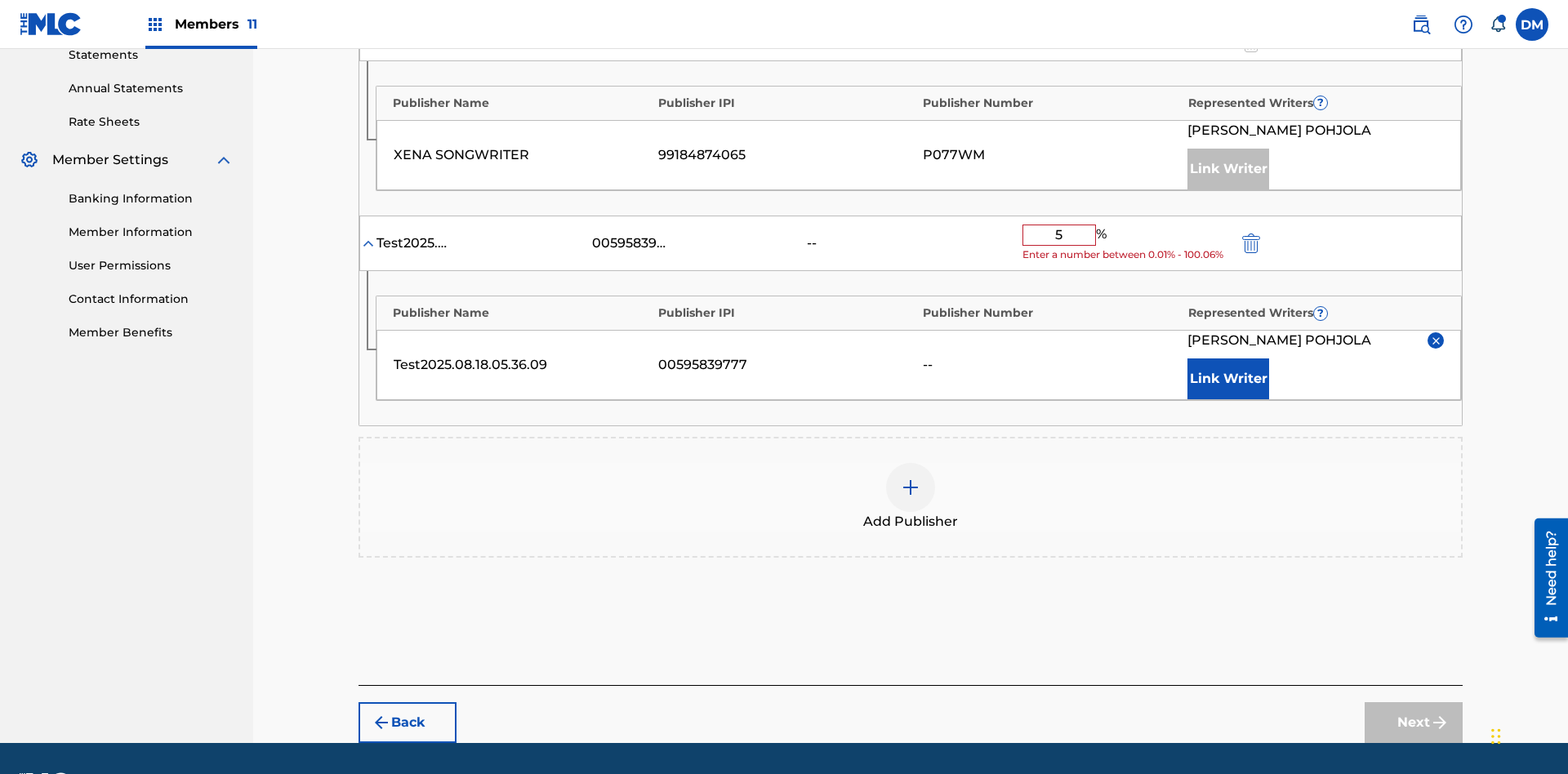
type input "50"
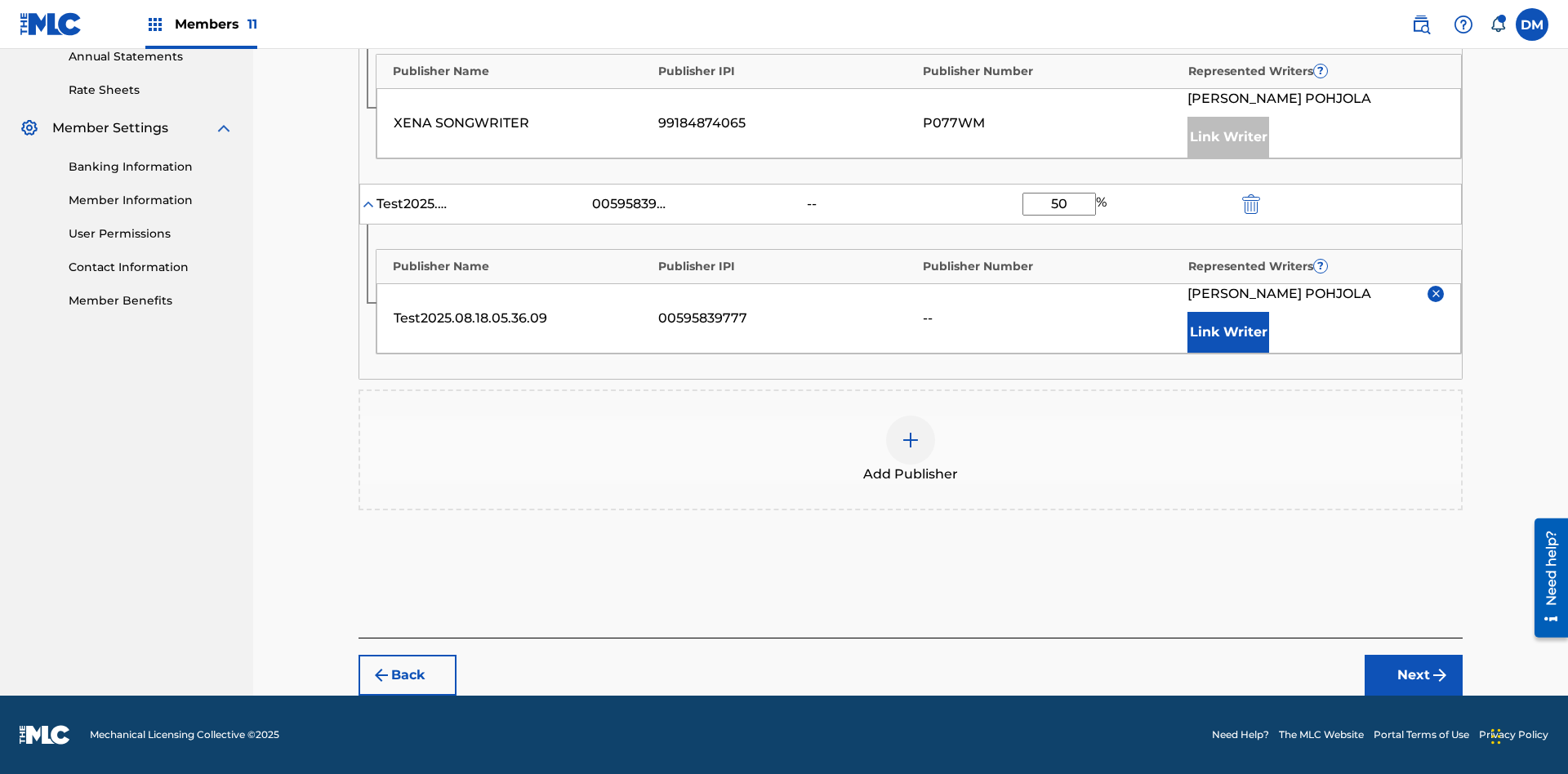
click at [1413, 675] on button "Next" at bounding box center [1413, 675] width 98 height 41
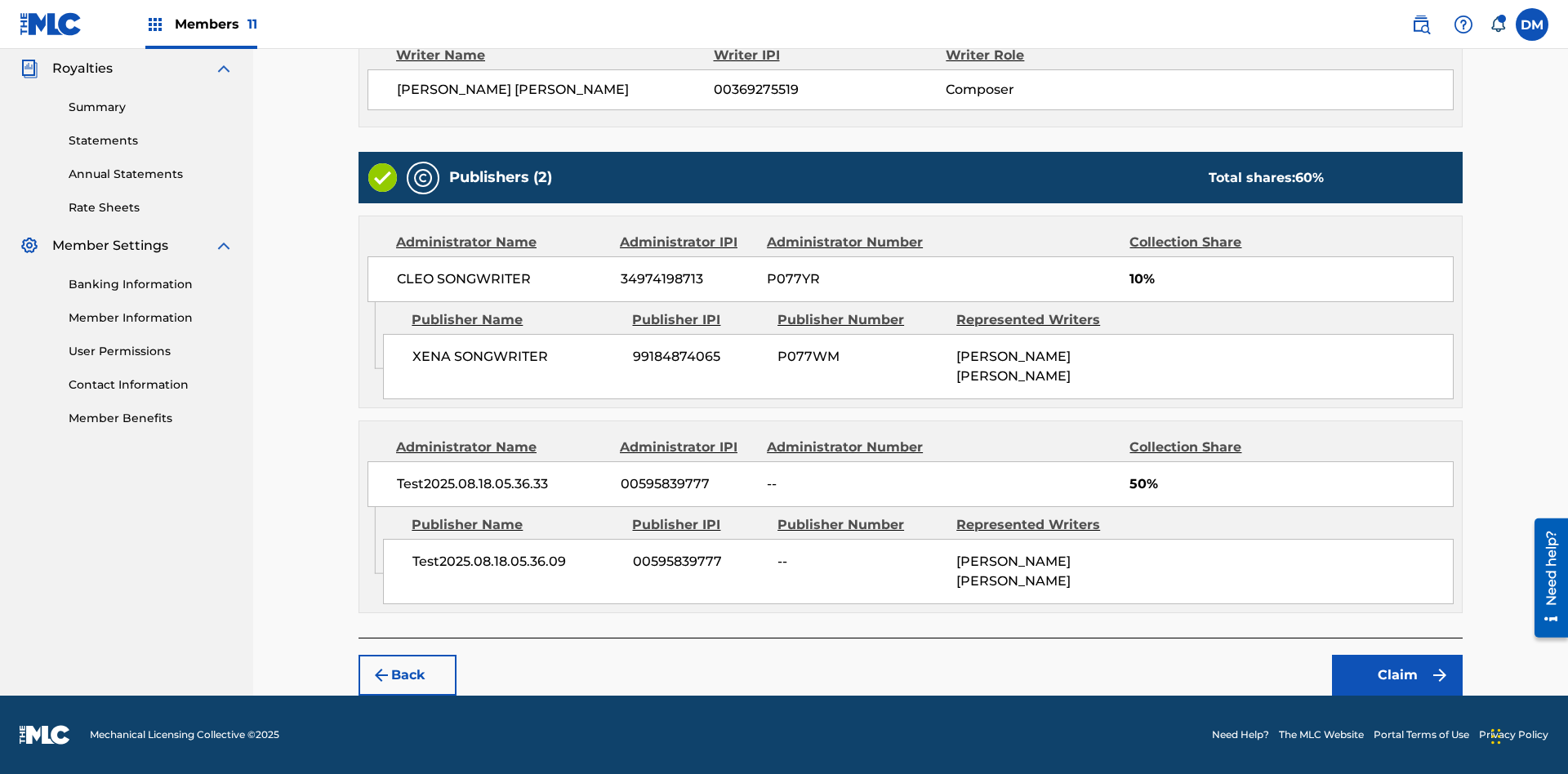
click at [1397, 675] on button "Claim" at bounding box center [1397, 675] width 131 height 41
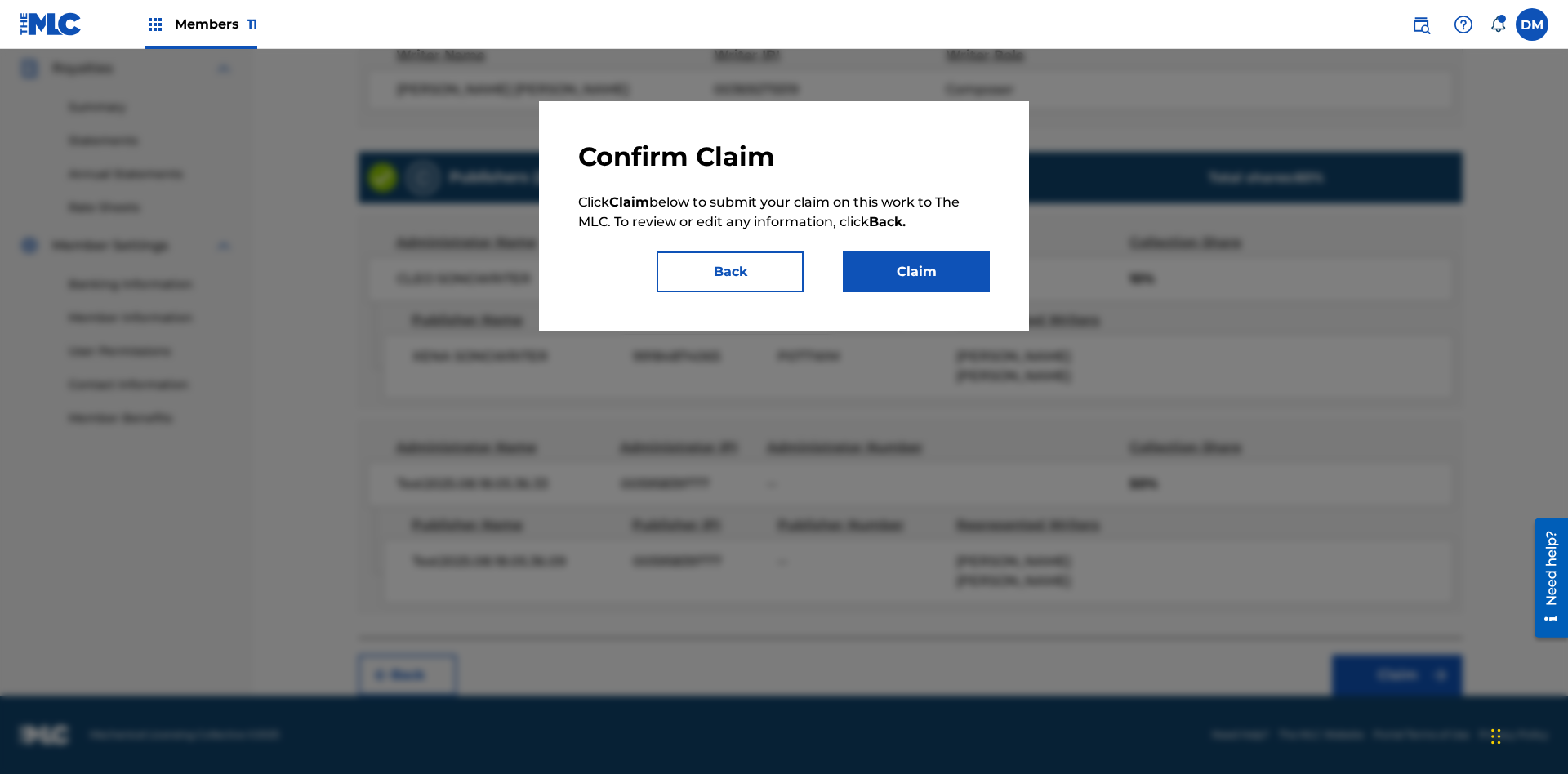
click at [916, 272] on button "Claim" at bounding box center [916, 271] width 147 height 41
